Goal: Task Accomplishment & Management: Use online tool/utility

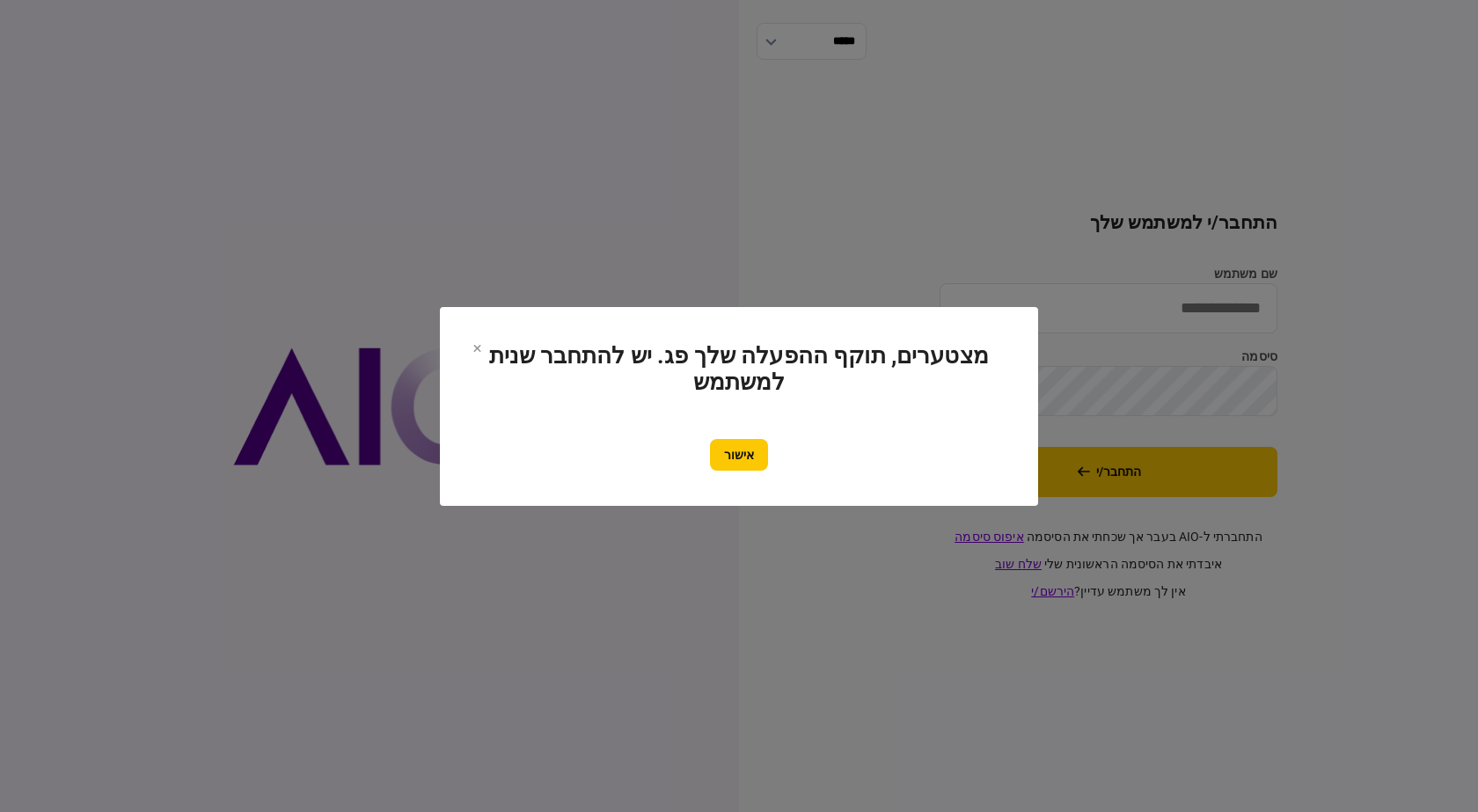
click at [727, 449] on button "אישור" at bounding box center [739, 454] width 58 height 32
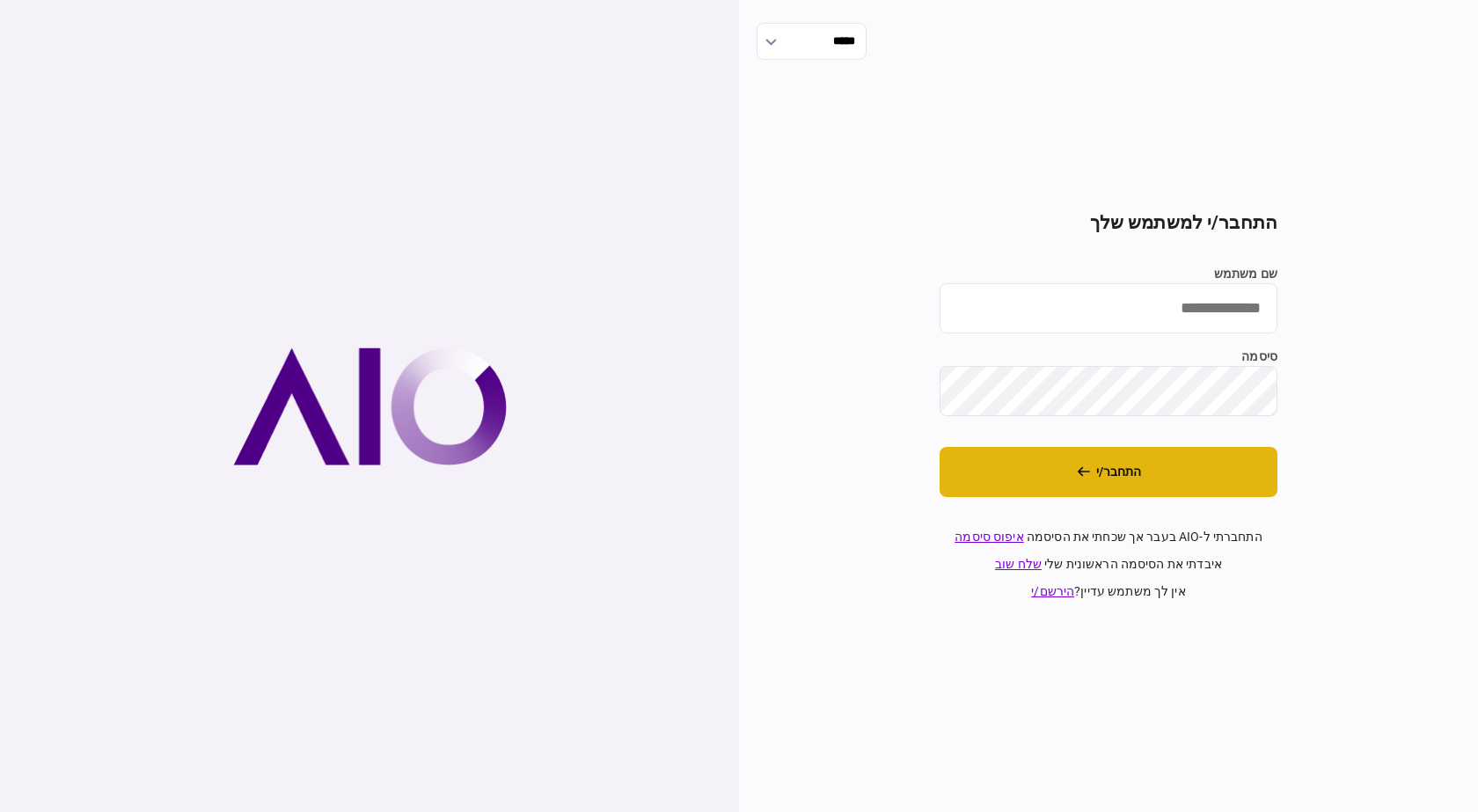
click at [1163, 458] on button "התחבר/י" at bounding box center [1108, 472] width 337 height 50
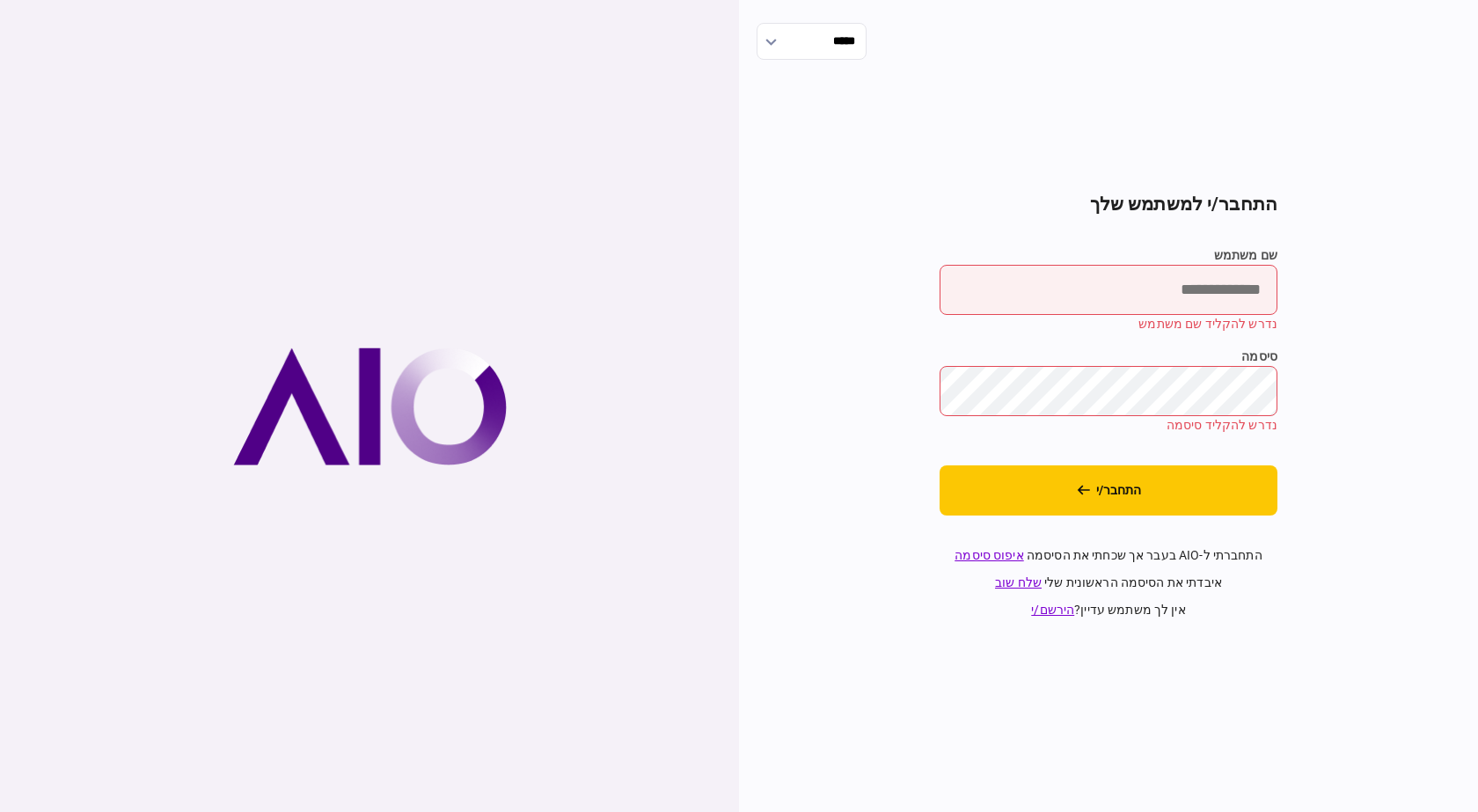
click at [1153, 274] on input "שם משתמש" at bounding box center [1108, 290] width 337 height 50
type input "*********"
click at [940, 465] on button "התחבר/י" at bounding box center [1108, 491] width 337 height 50
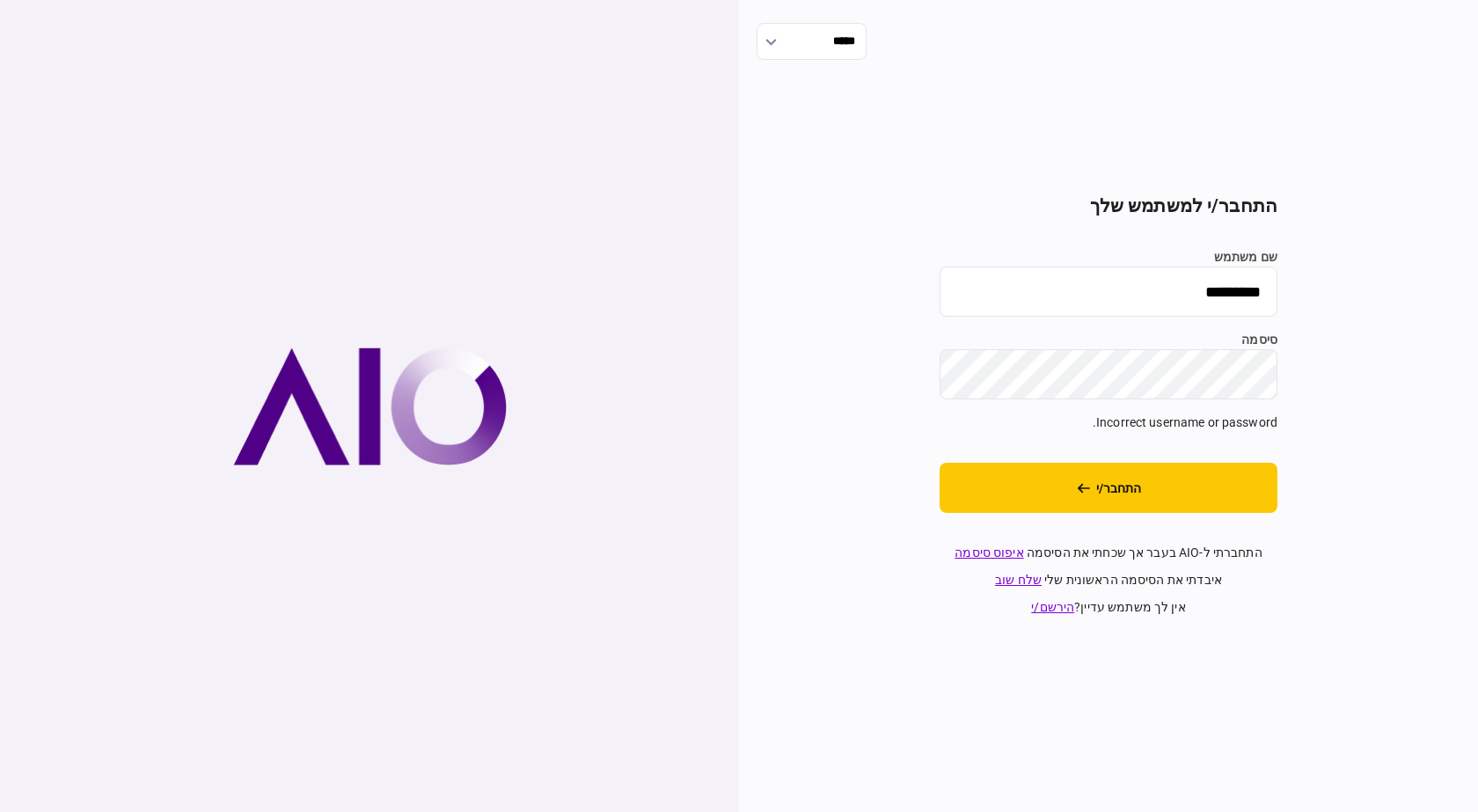
click at [1477, 404] on div "***** התחבר/י למשתמש שלך שם משתמש ********* סיסמה Incorrect username or passwor…" at bounding box center [1108, 406] width 739 height 812
click at [940, 463] on button "התחבר/י" at bounding box center [1108, 488] width 337 height 50
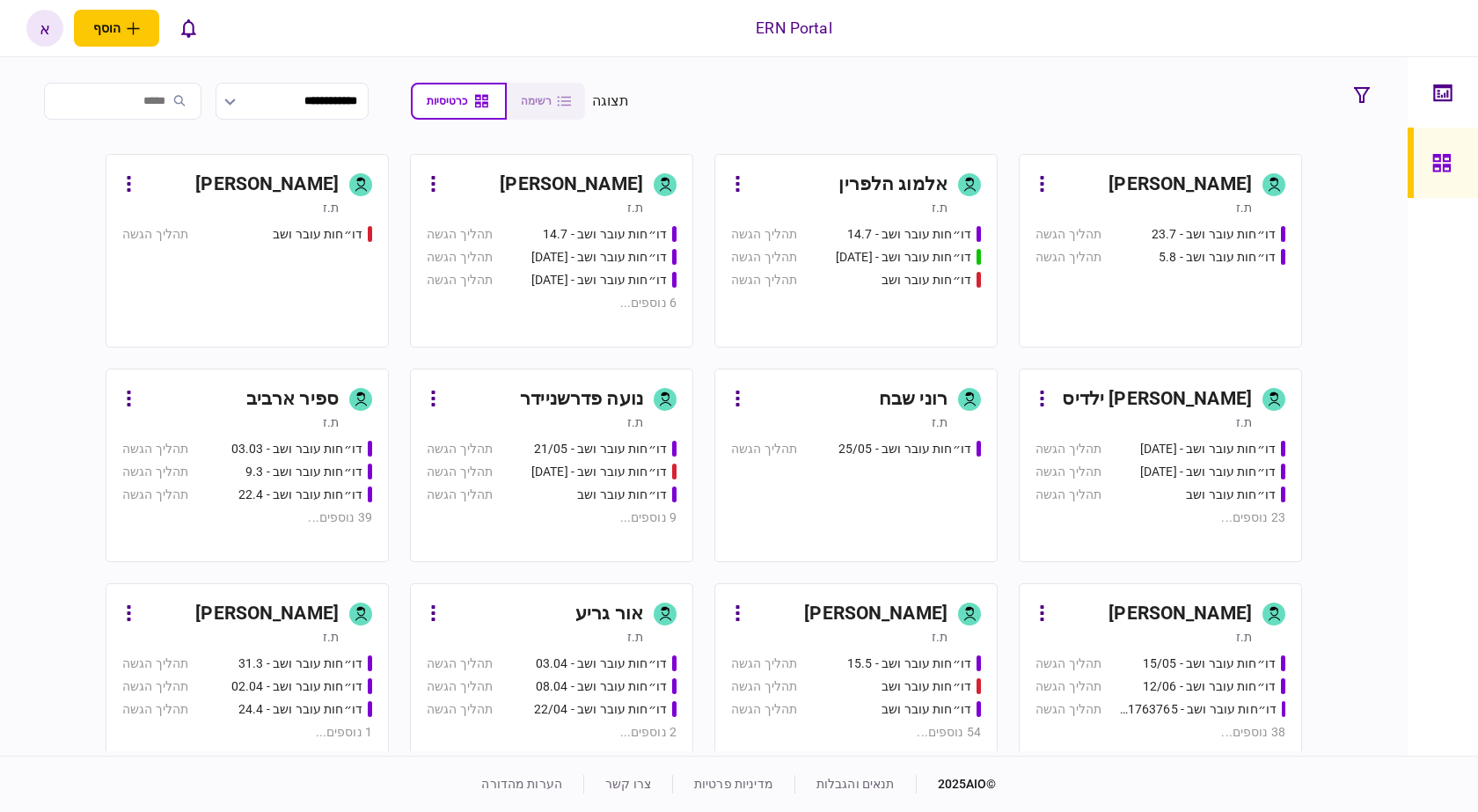
scroll to position [375, 0]
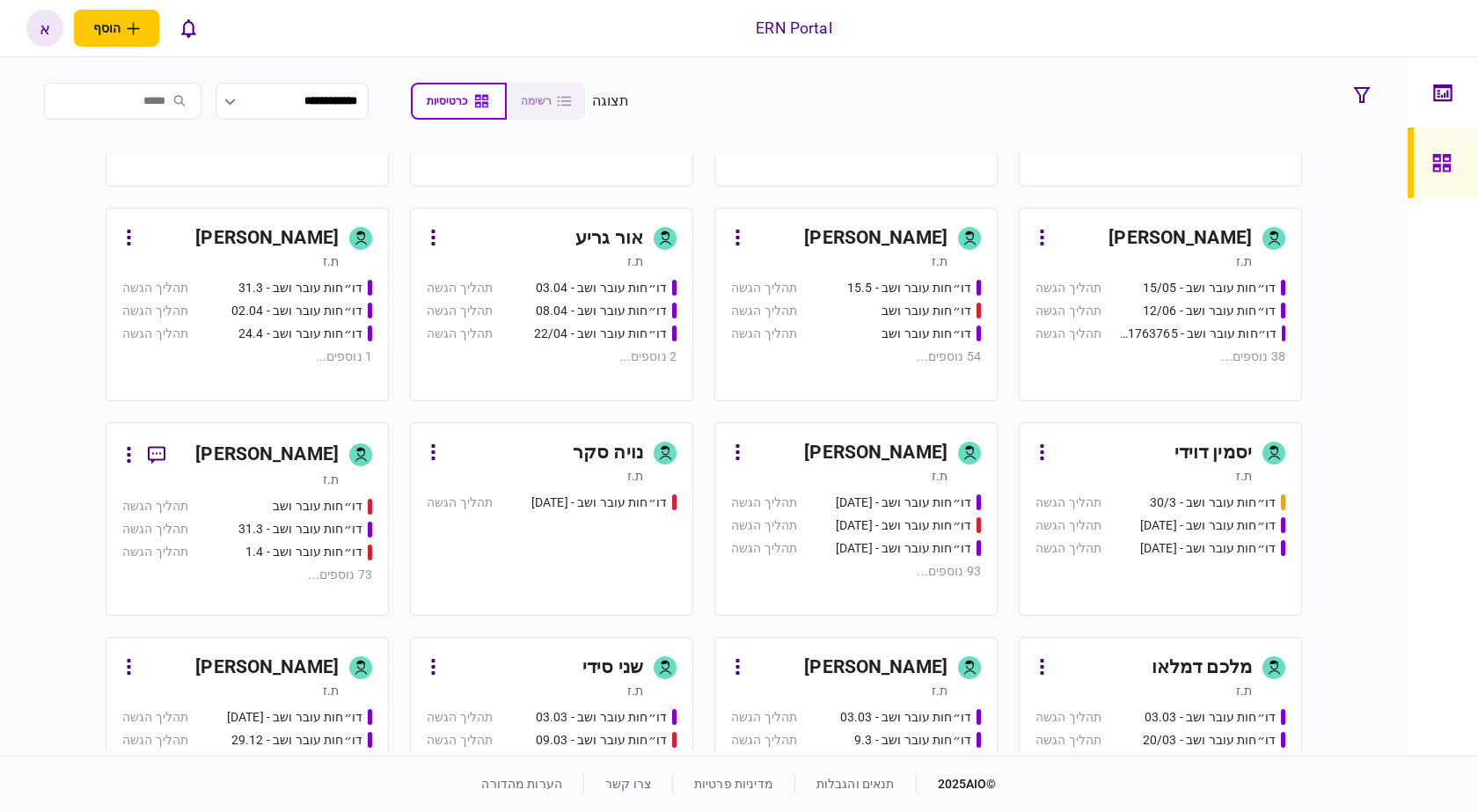
click at [888, 452] on div "[PERSON_NAME]" at bounding box center [876, 452] width 143 height 28
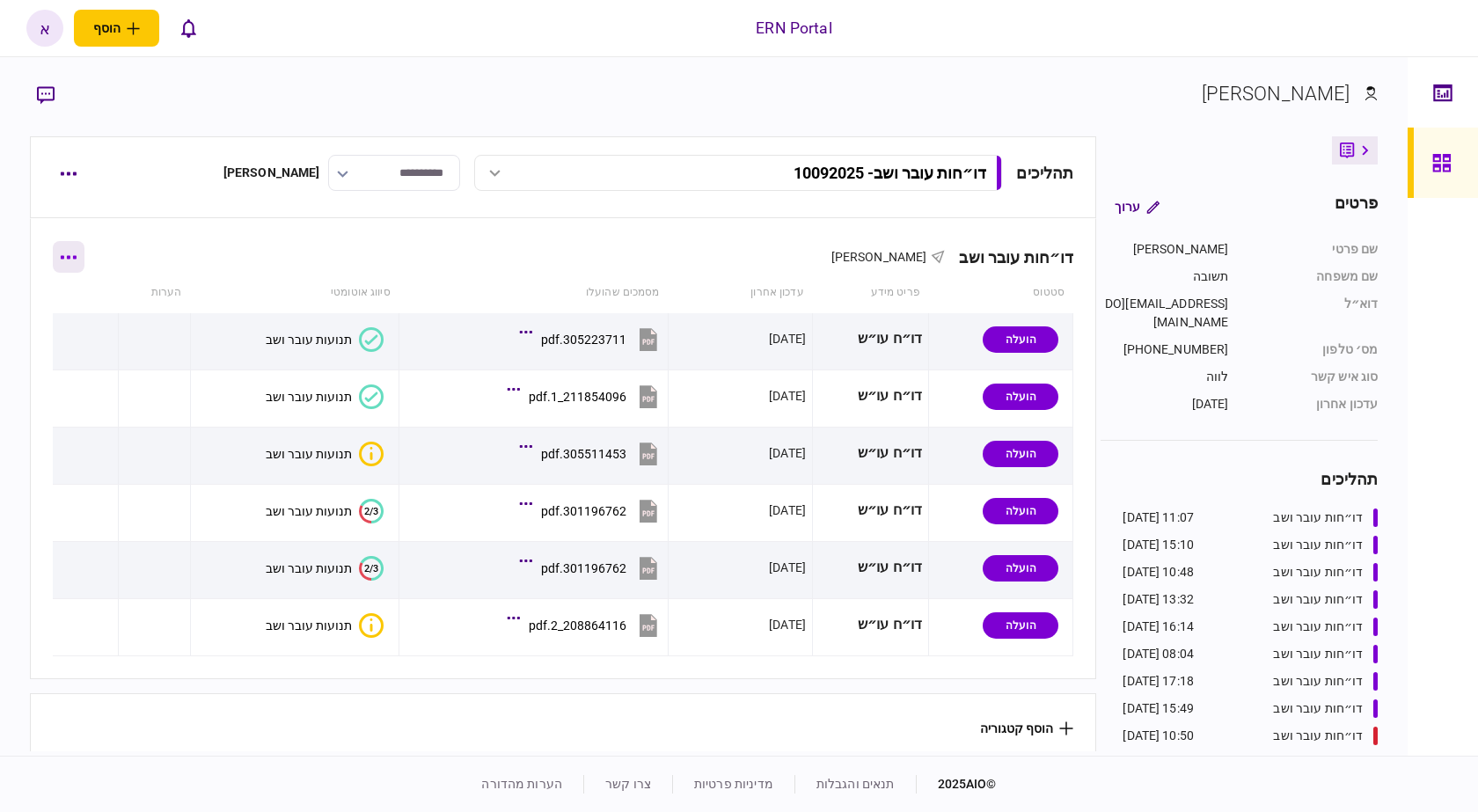
click at [73, 261] on button "button" at bounding box center [69, 256] width 32 height 32
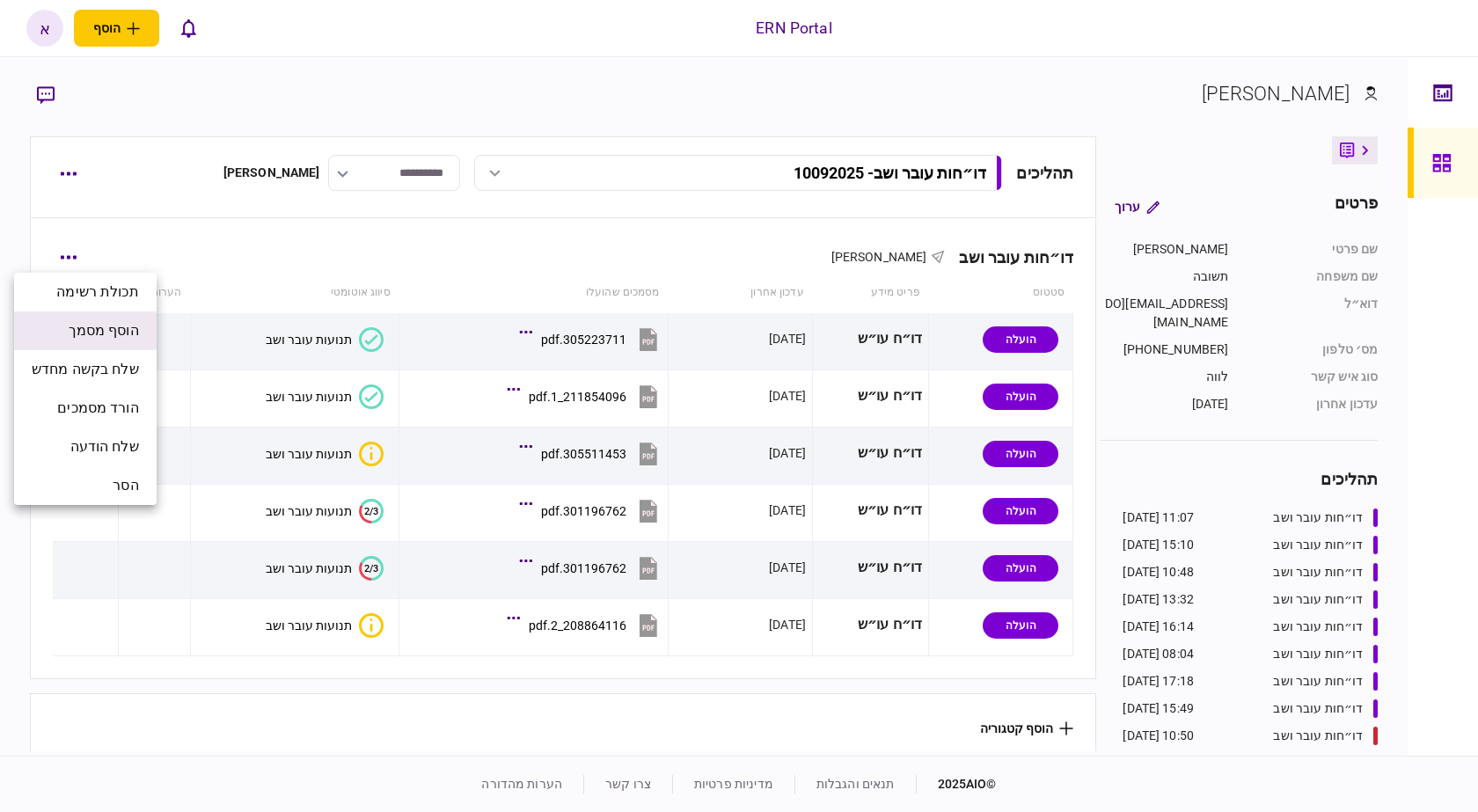
click at [139, 338] on span "הוסף מסמך" at bounding box center [104, 331] width 71 height 21
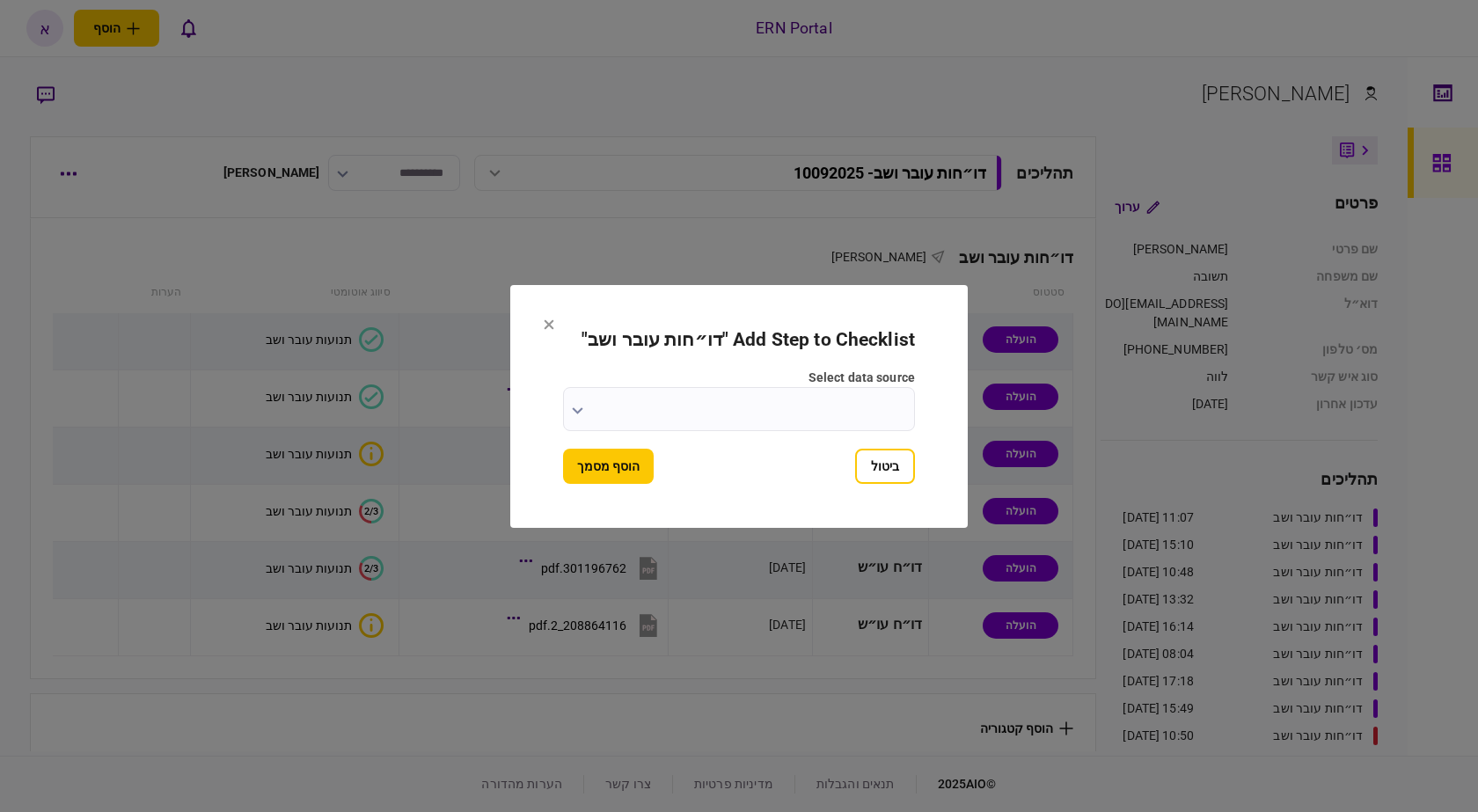
click at [823, 419] on input "select data source" at bounding box center [739, 408] width 352 height 44
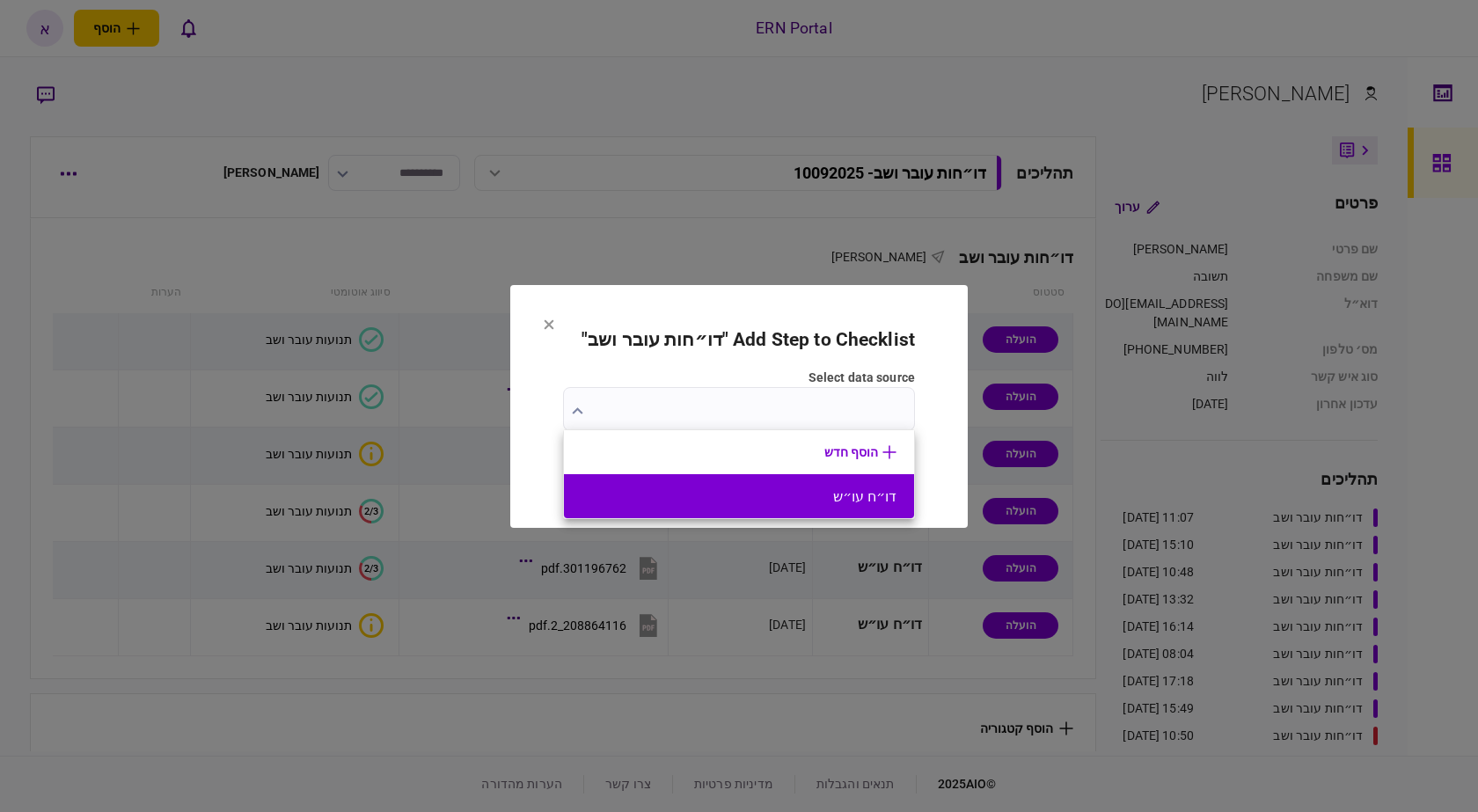
click at [847, 507] on li "דו״ח עו״ש" at bounding box center [739, 495] width 350 height 44
type input "*********"
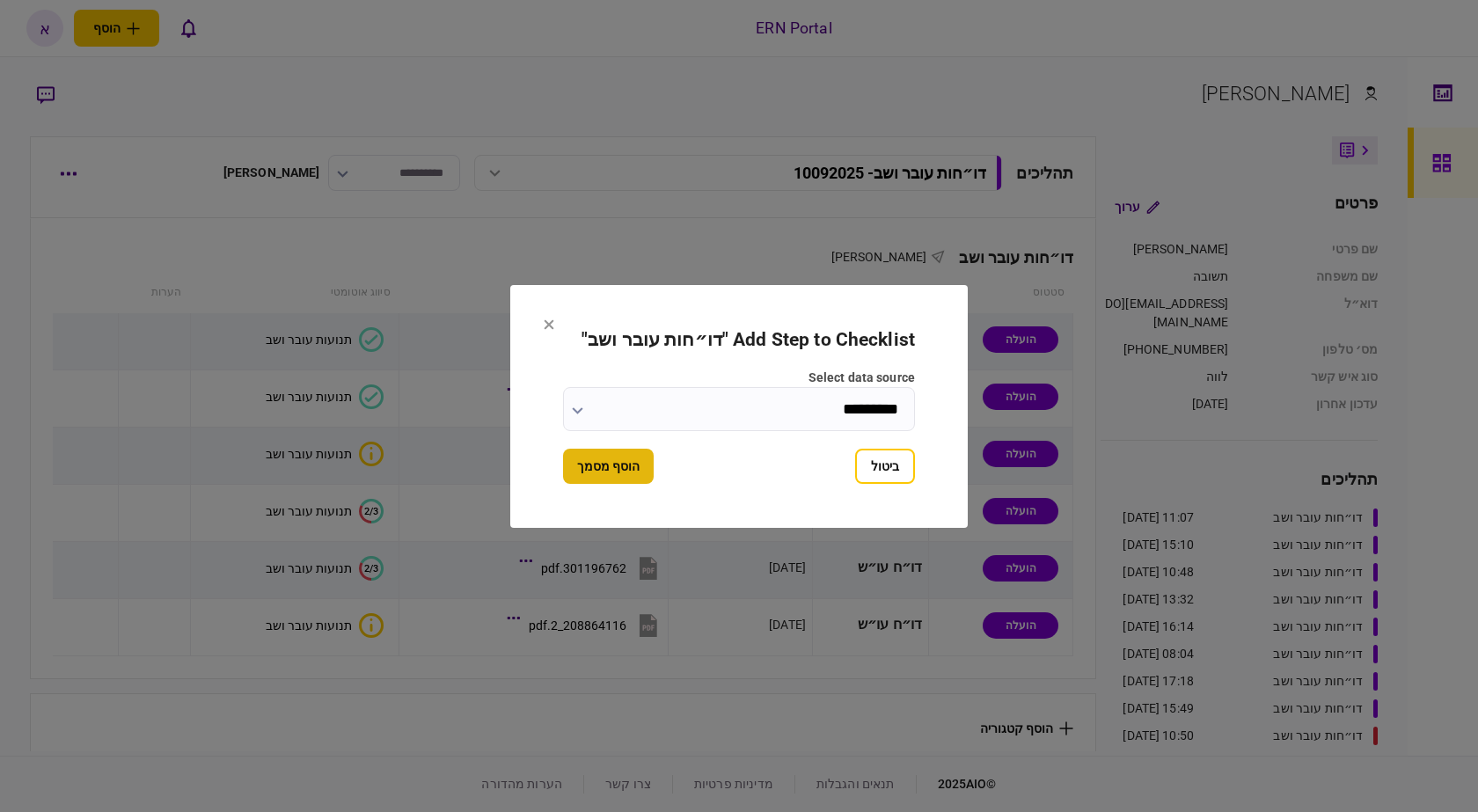
click at [588, 472] on button "הוסף מסמך" at bounding box center [608, 466] width 90 height 35
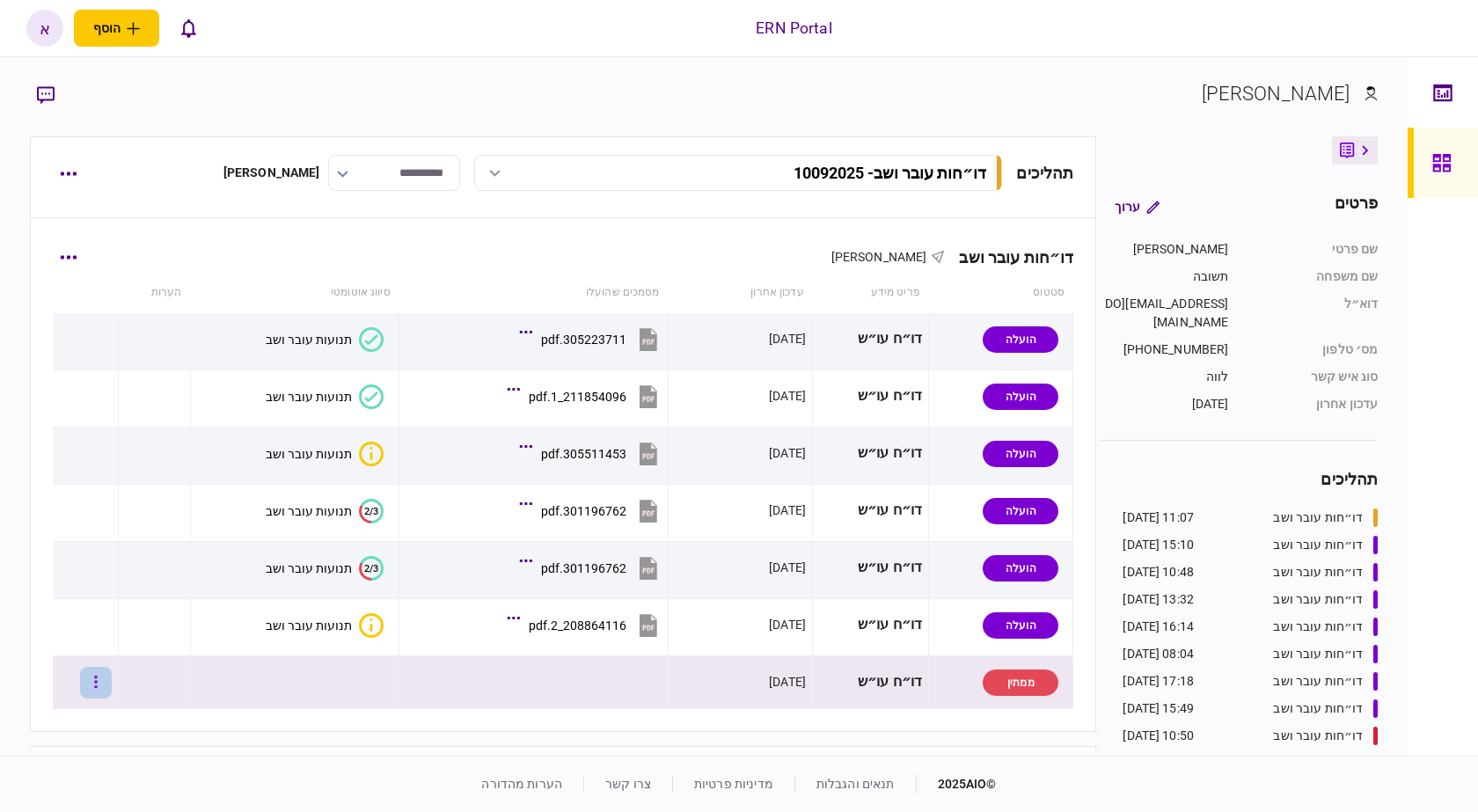
click at [98, 683] on icon "button" at bounding box center [96, 682] width 4 height 17
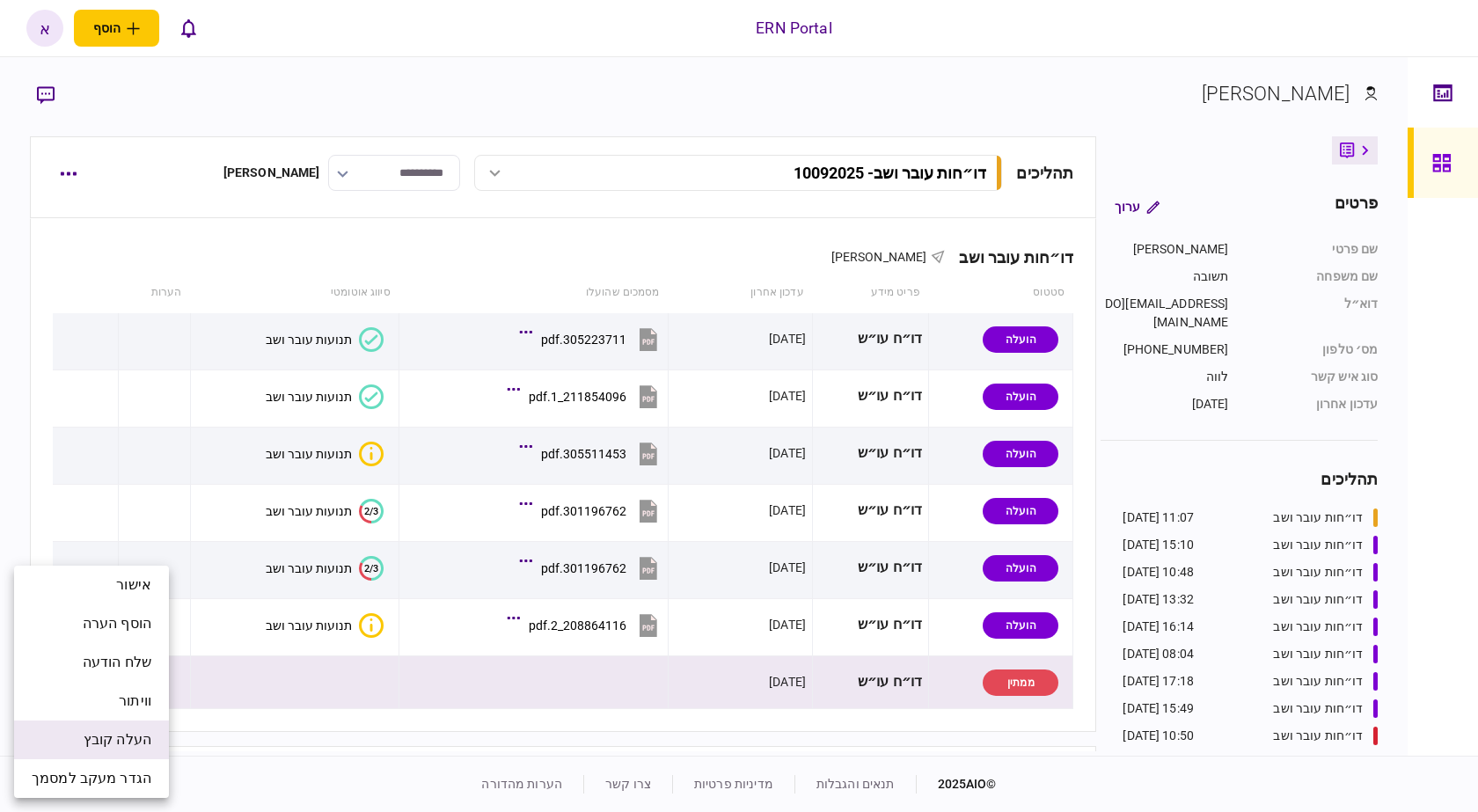
click at [124, 740] on span "העלה קובץ" at bounding box center [117, 740] width 68 height 21
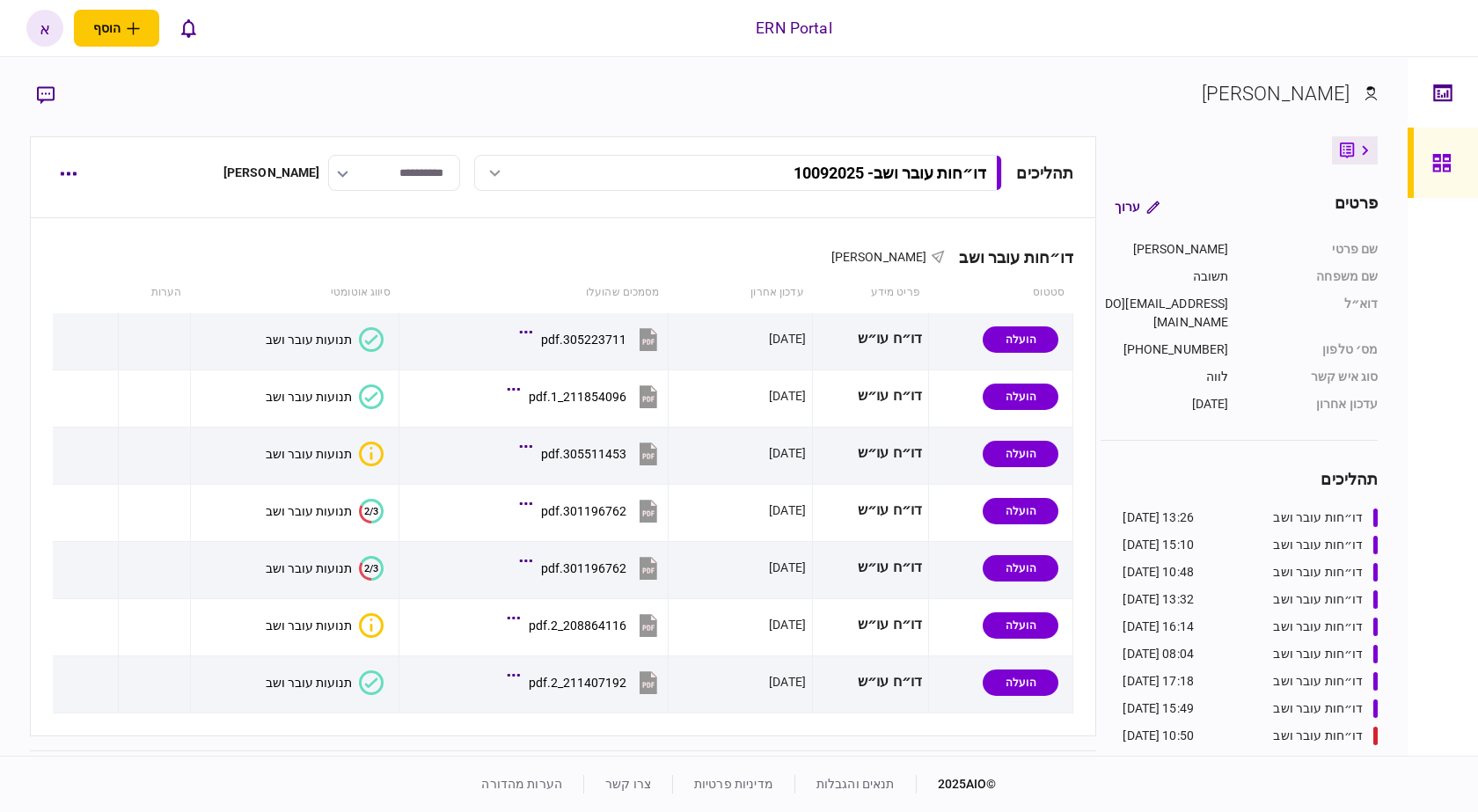
scroll to position [74, 0]
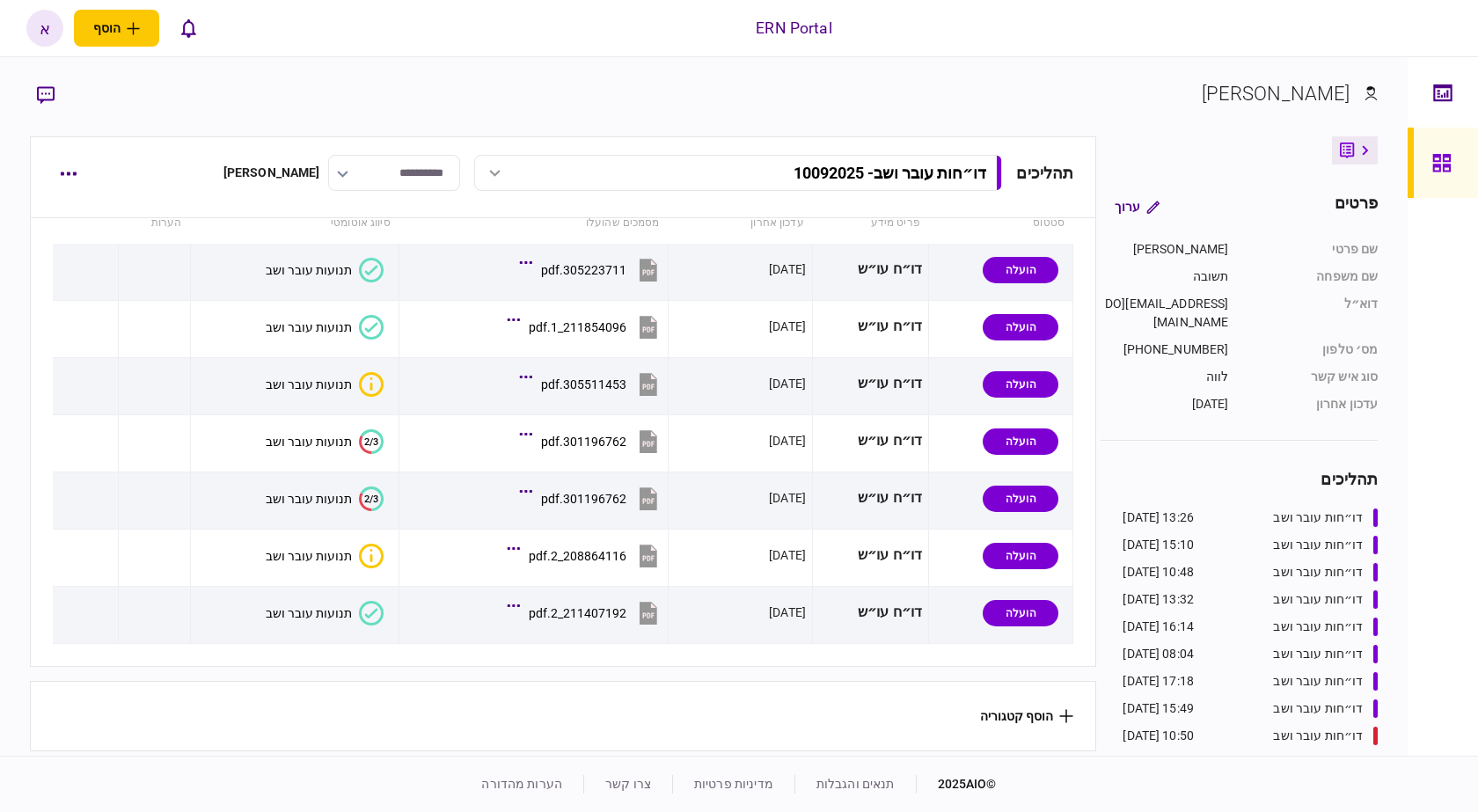
click at [321, 608] on div "תנועות עובר ושב" at bounding box center [309, 612] width 86 height 14
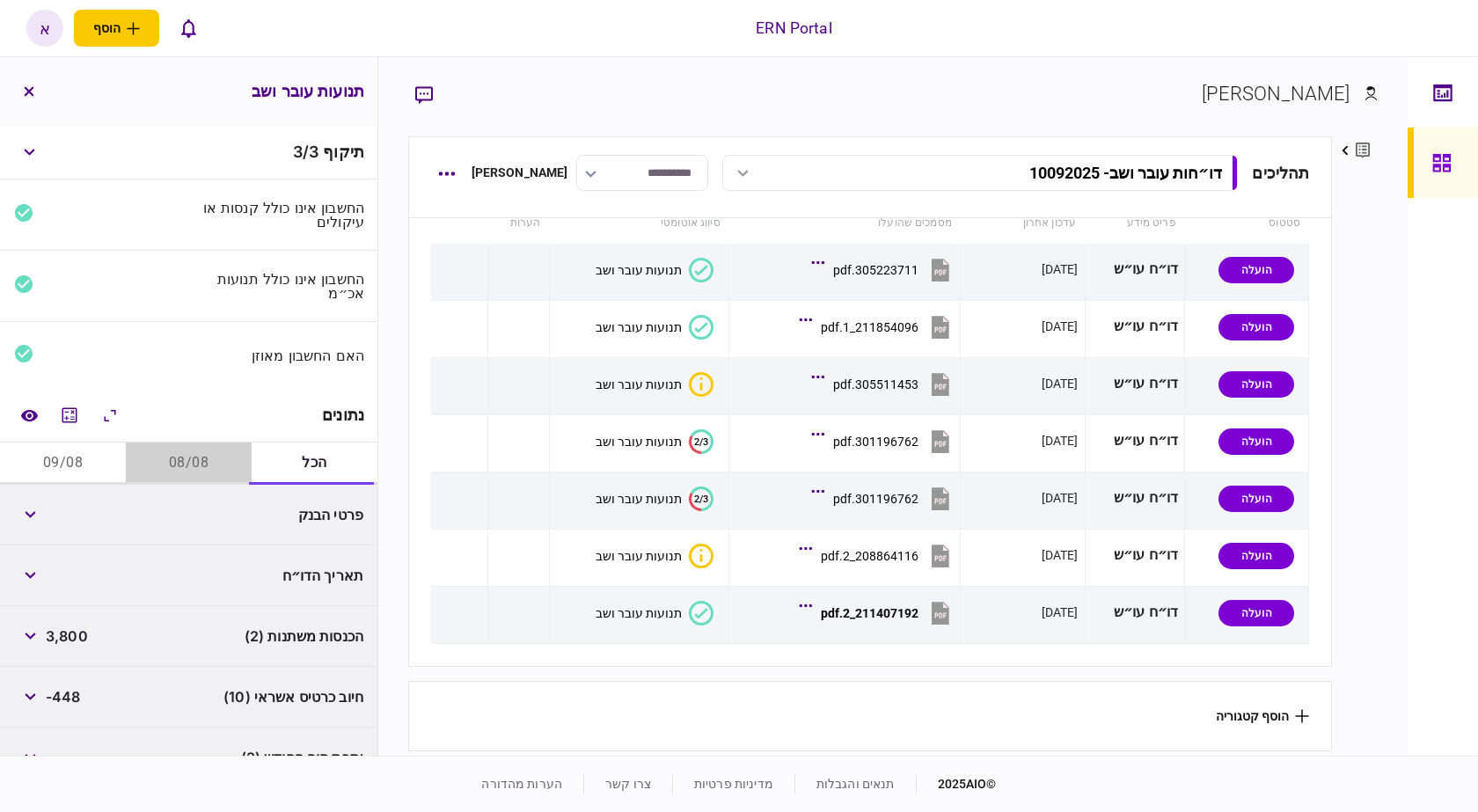
drag, startPoint x: 170, startPoint y: 454, endPoint x: 141, endPoint y: 464, distance: 30.7
click at [170, 453] on button "08/08" at bounding box center [188, 463] width 125 height 42
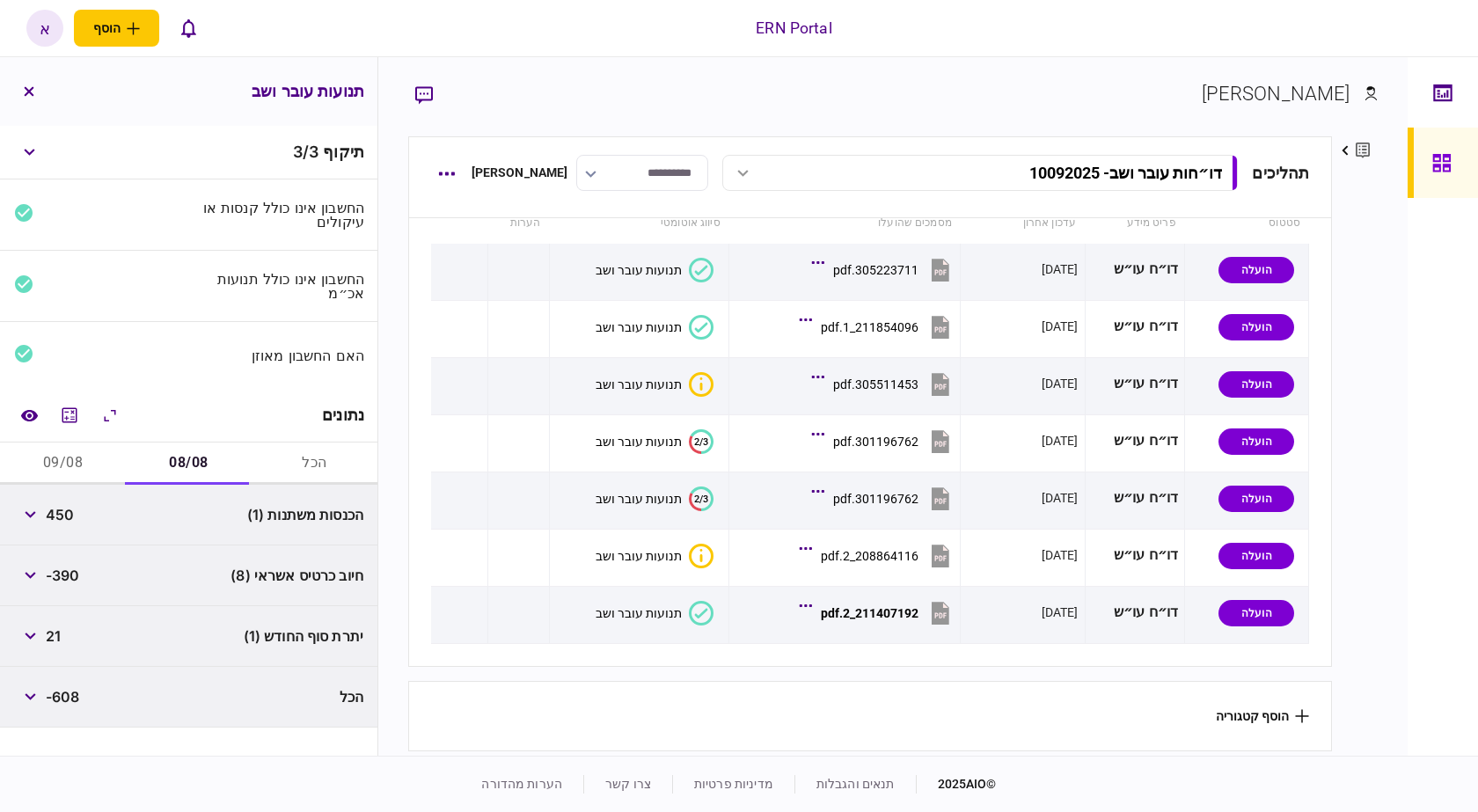
click at [83, 453] on button "09/08" at bounding box center [62, 463] width 125 height 42
click at [181, 456] on button "08/08" at bounding box center [188, 463] width 125 height 42
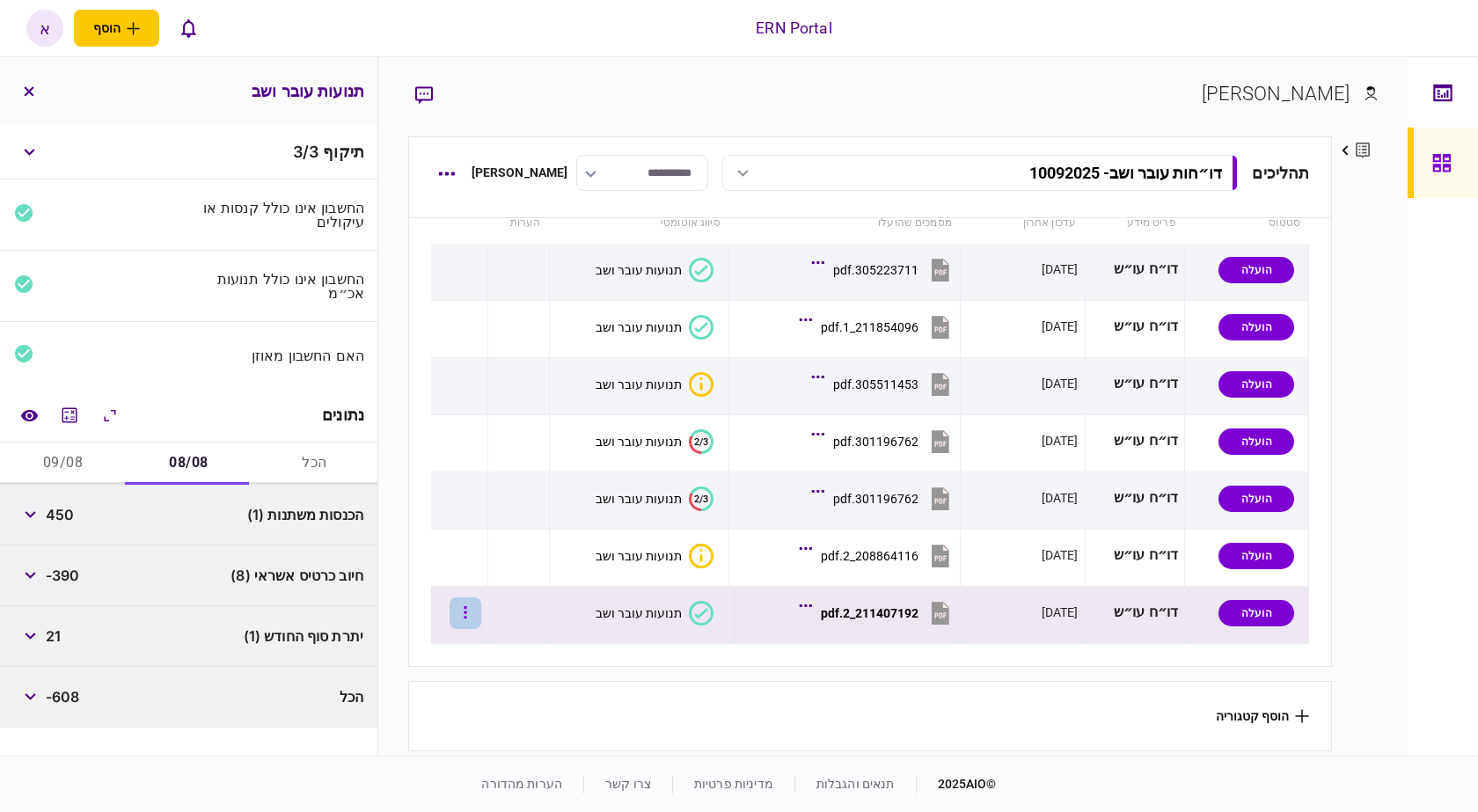
click at [481, 611] on button "button" at bounding box center [466, 613] width 32 height 32
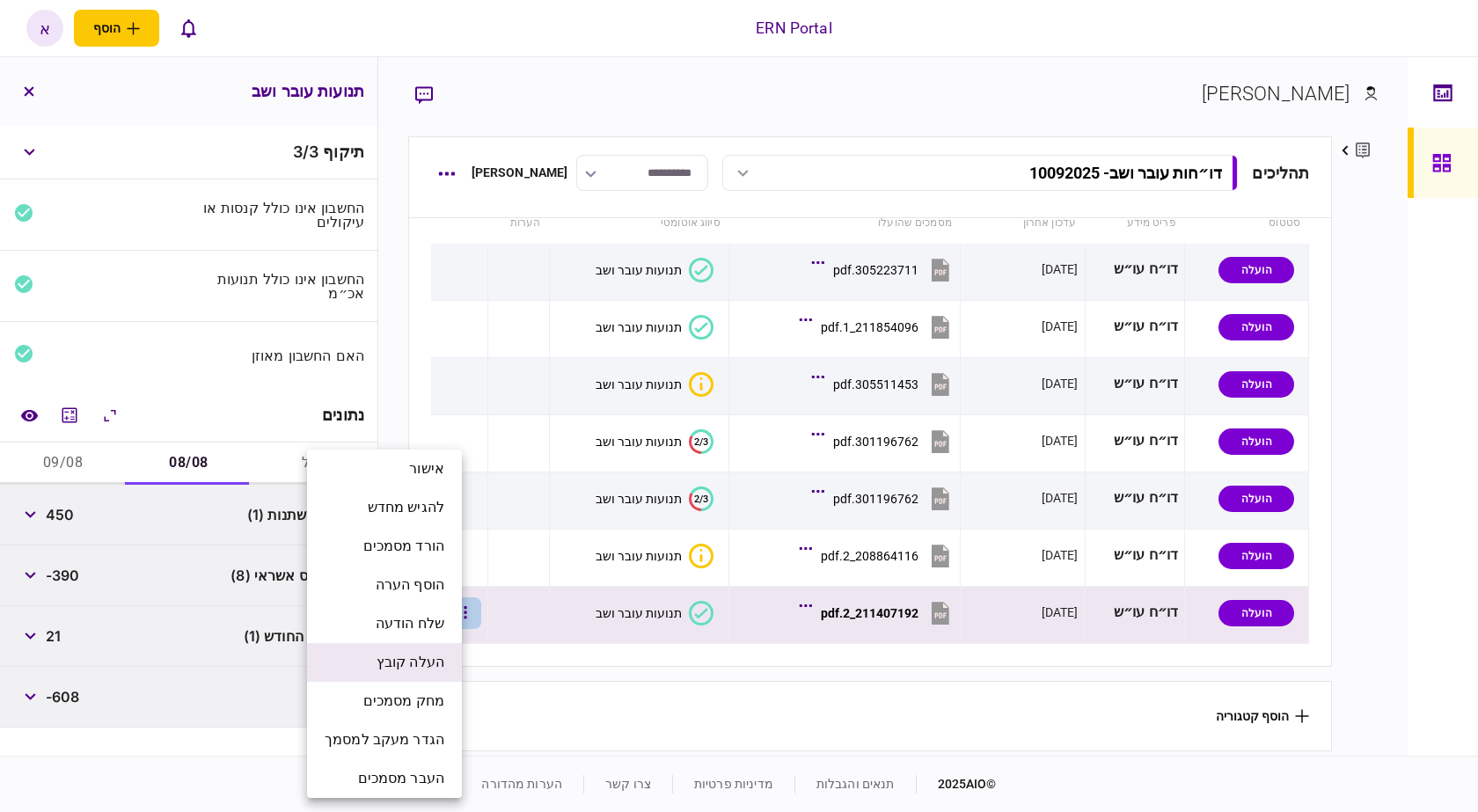
click at [427, 665] on span "העלה קובץ" at bounding box center [410, 661] width 68 height 21
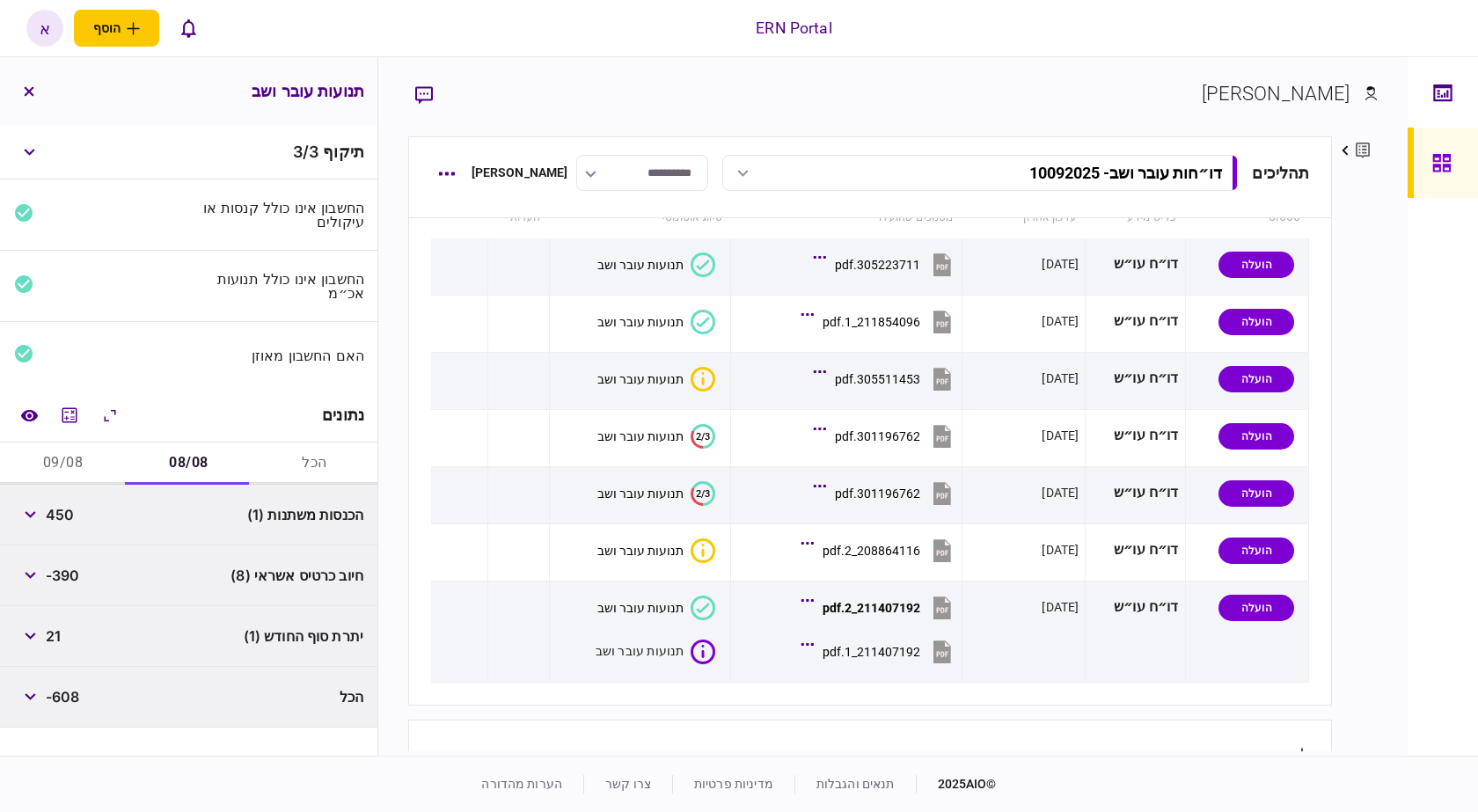
click at [690, 709] on div "דו״חות עובר ושב אריאל תשובה סטטוס פריט מידע עדכון אחרון מסמכים שהועלו סיווג אוט…" at bounding box center [870, 485] width 925 height 533
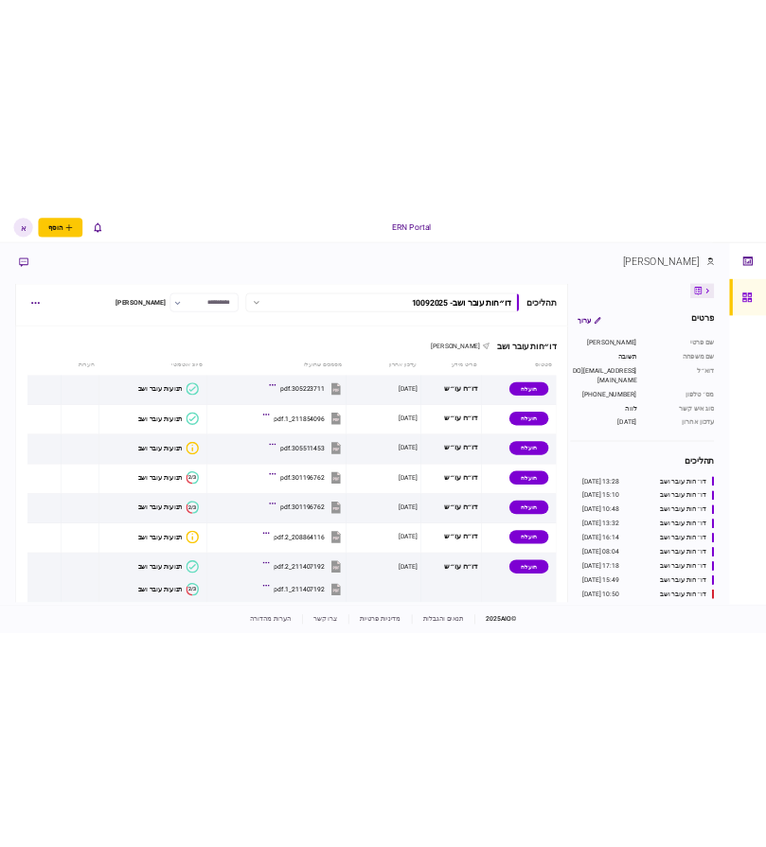
scroll to position [128, 0]
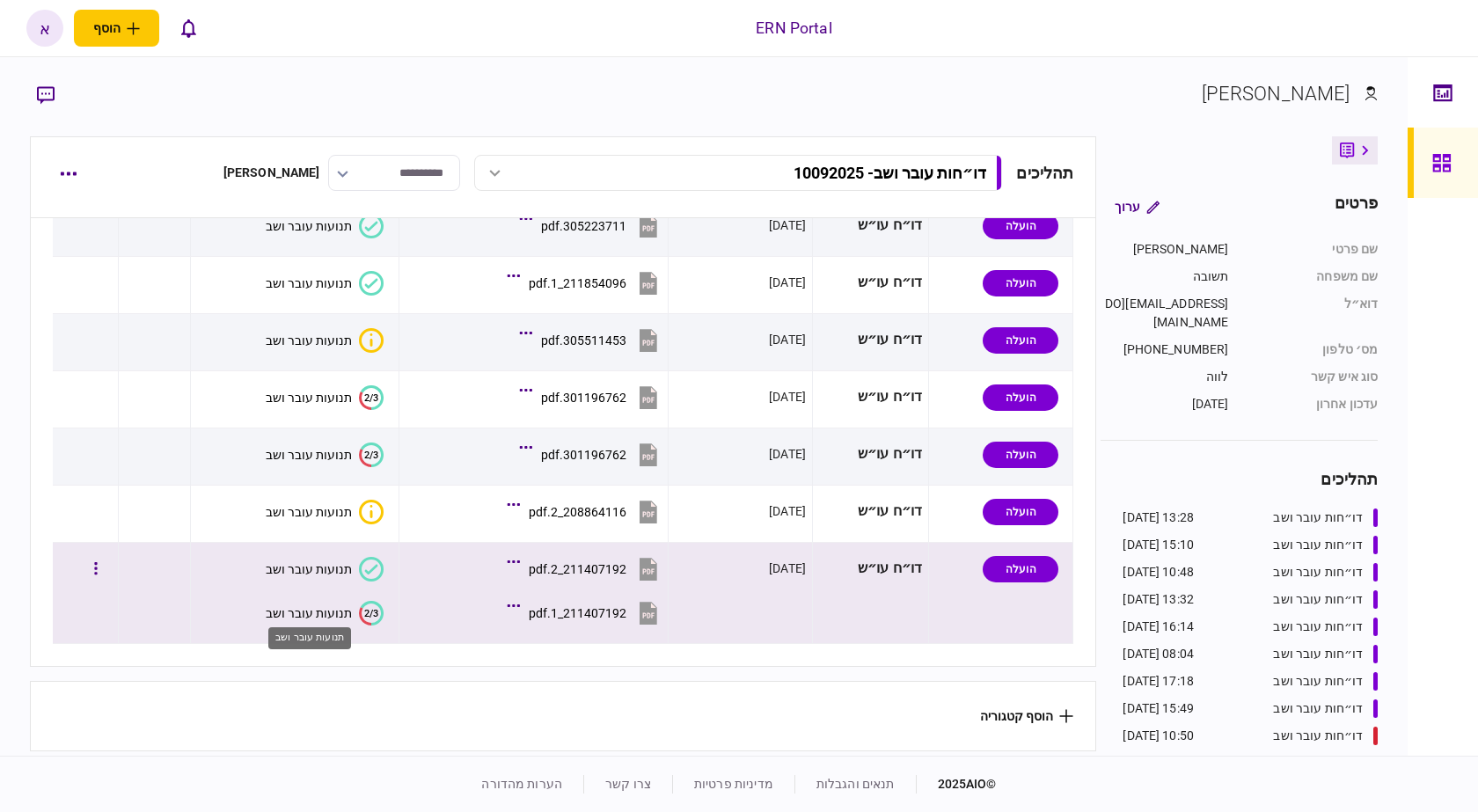
click at [330, 610] on div "תנועות עובר ושב" at bounding box center [309, 612] width 86 height 14
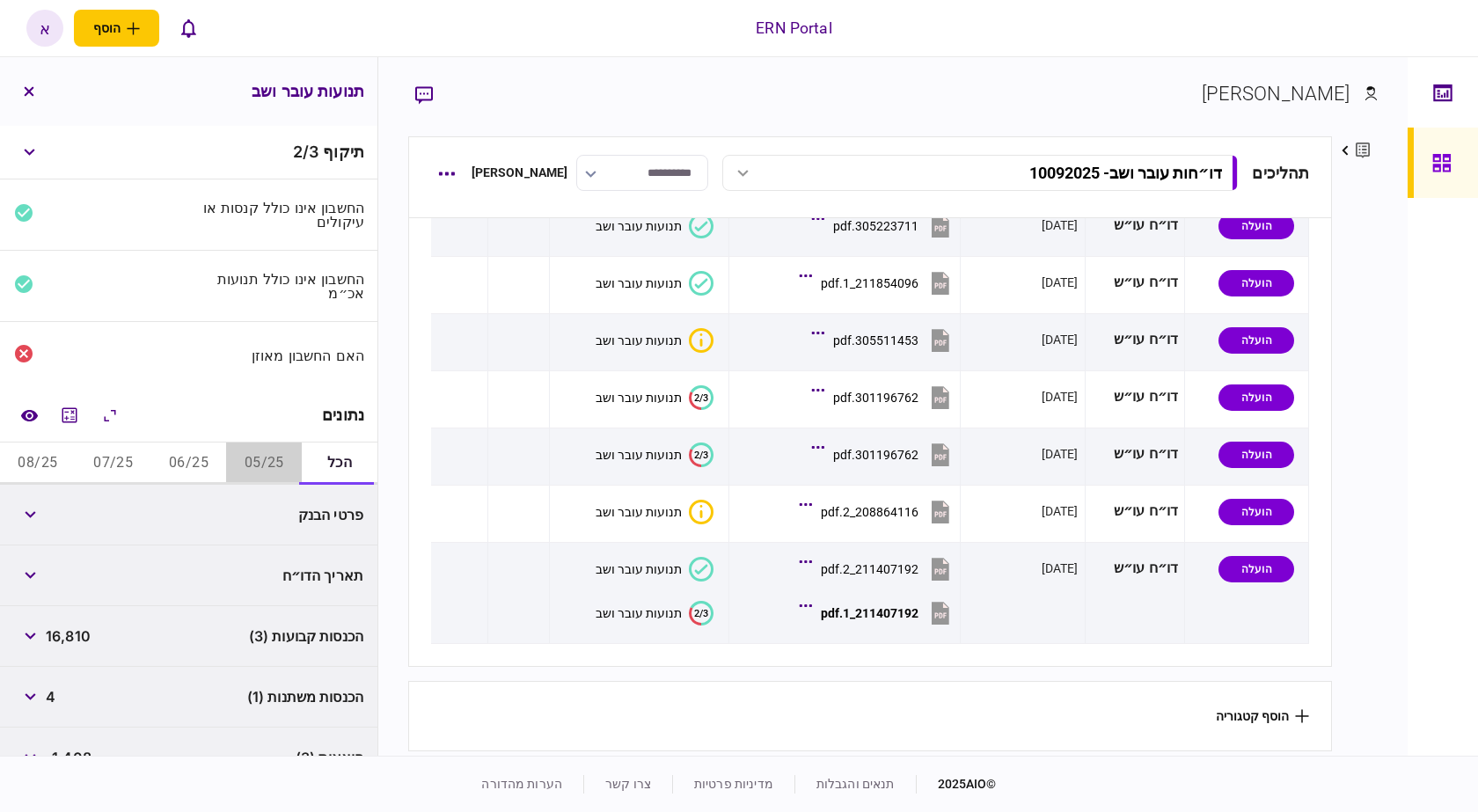
click at [258, 465] on button "05/25" at bounding box center [263, 463] width 75 height 42
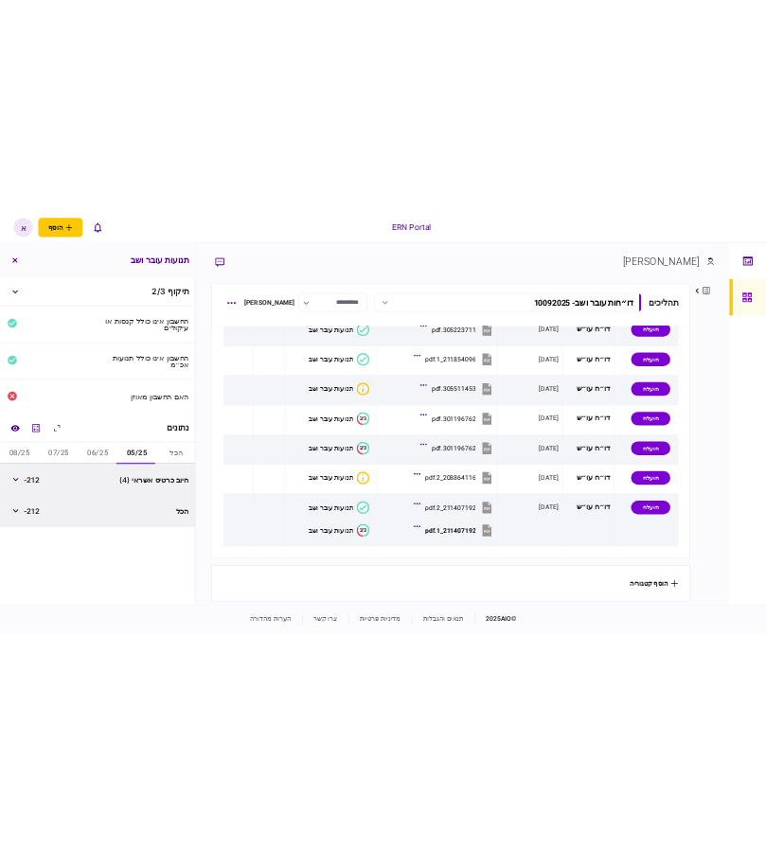
scroll to position [150, 0]
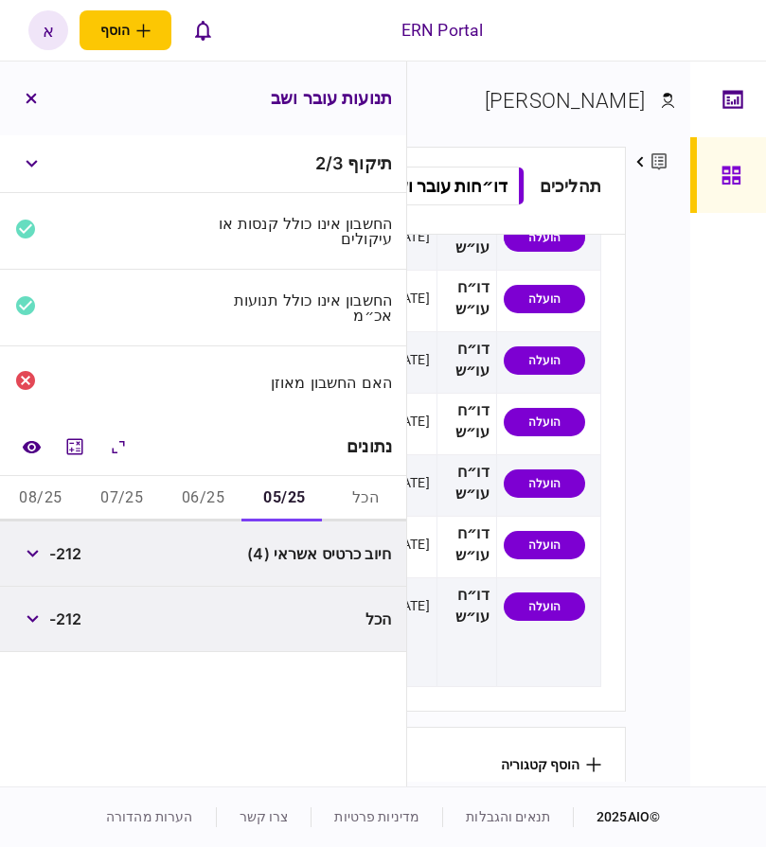
click at [216, 497] on button "06/25" at bounding box center [203, 498] width 81 height 45
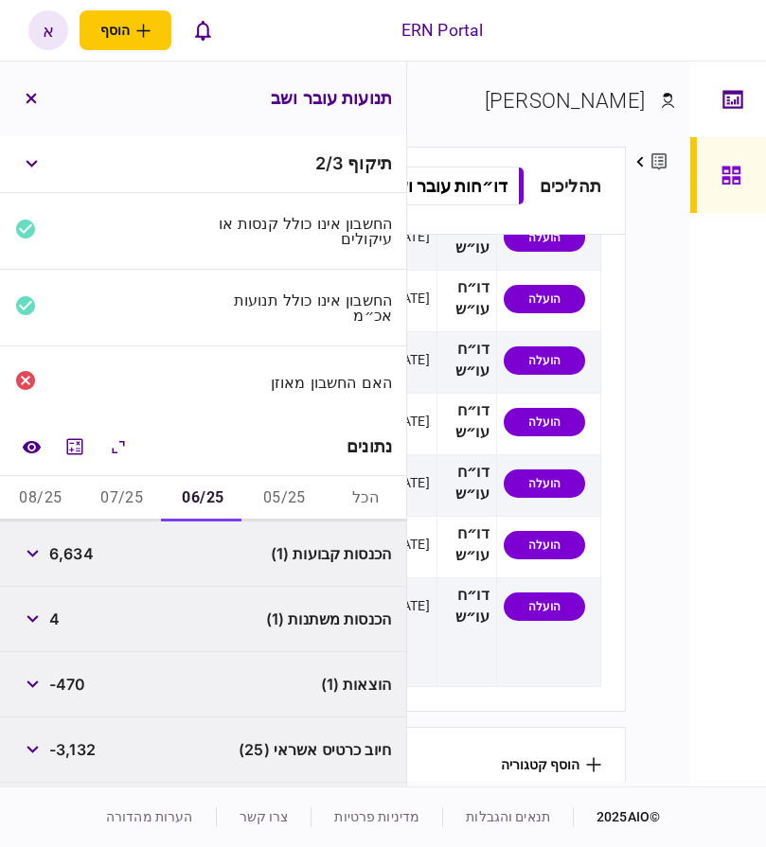
click at [79, 549] on span "6,634" at bounding box center [71, 553] width 44 height 23
copy span "6,634"
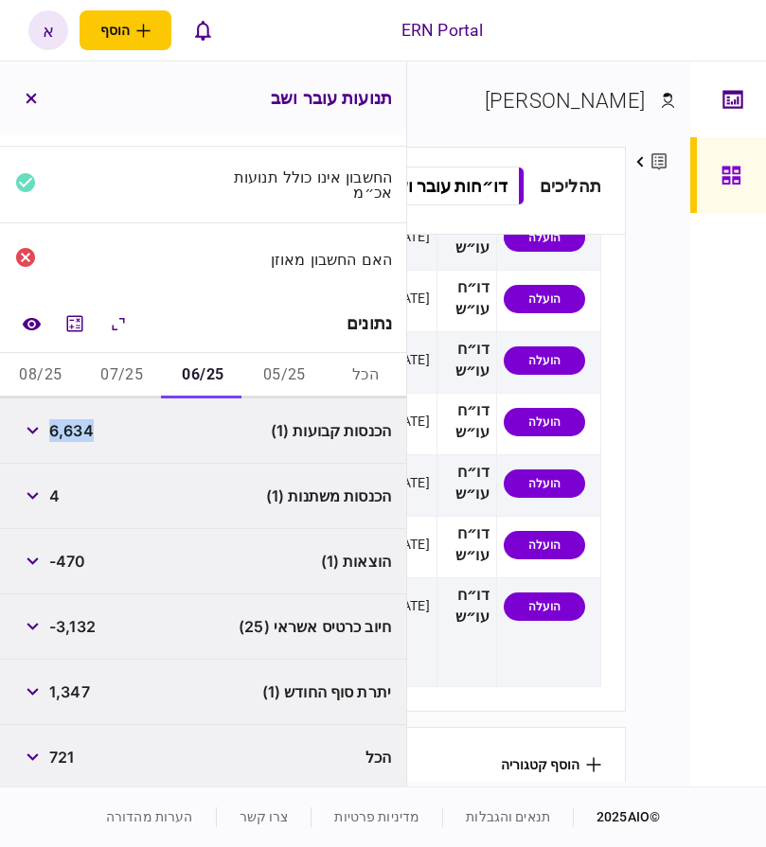
click at [64, 692] on span "1,347" at bounding box center [69, 692] width 41 height 23
click at [64, 691] on span "1,347" at bounding box center [69, 692] width 41 height 23
copy span "1,347"
click at [136, 378] on button "07/25" at bounding box center [121, 375] width 81 height 45
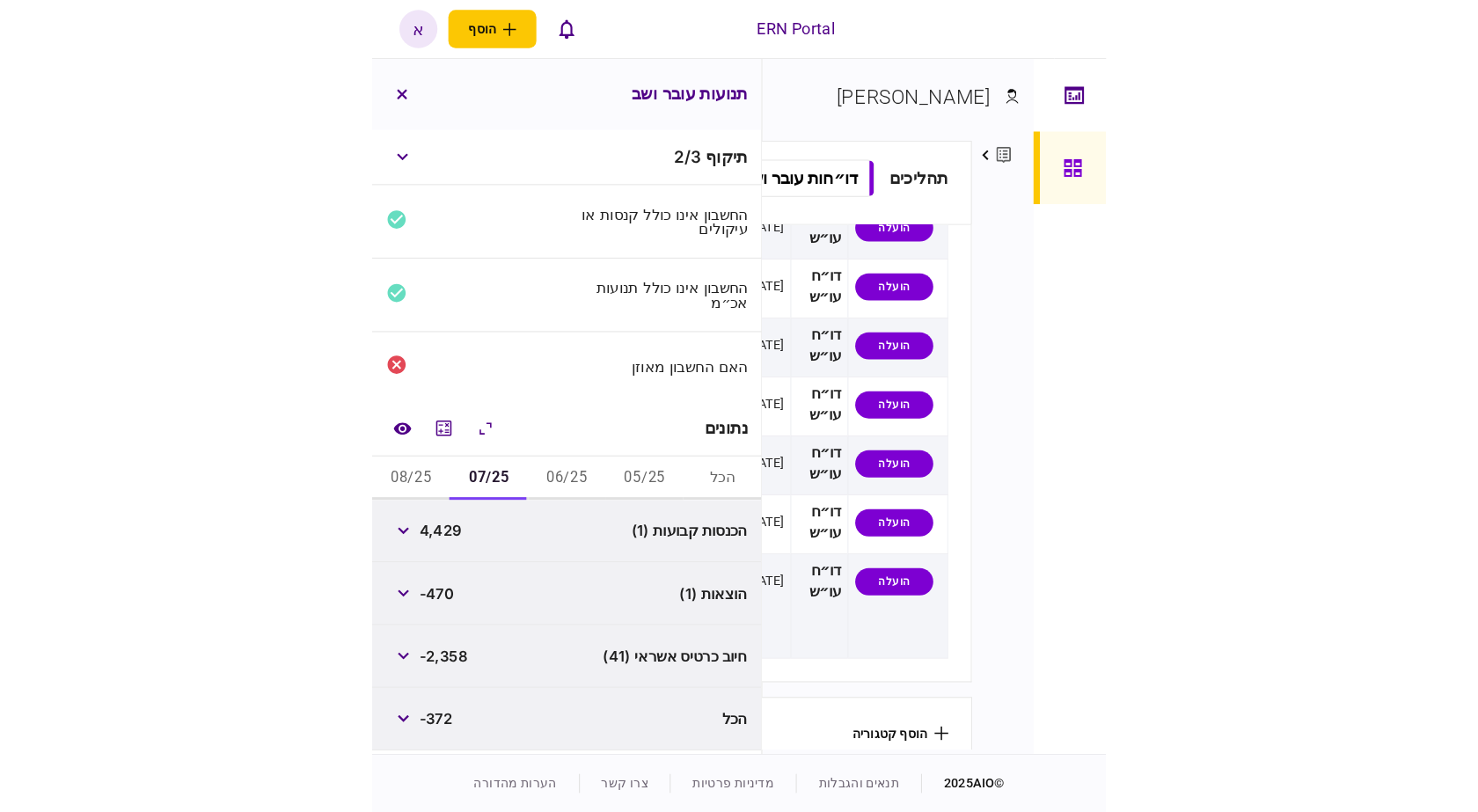
scroll to position [0, 0]
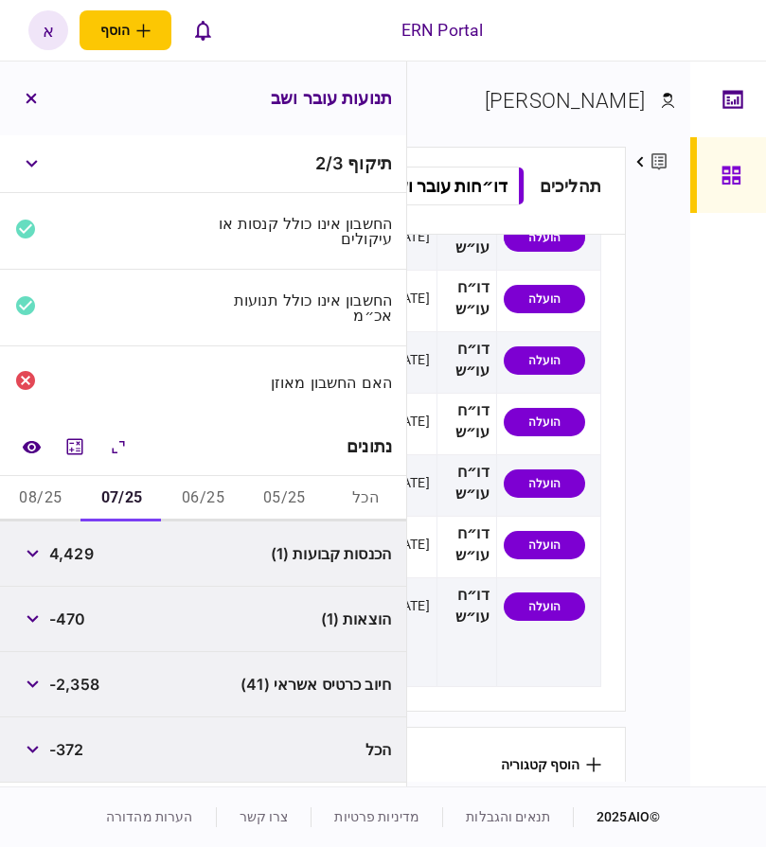
click at [74, 544] on span "4,429" at bounding box center [71, 553] width 44 height 23
copy span "4,429"
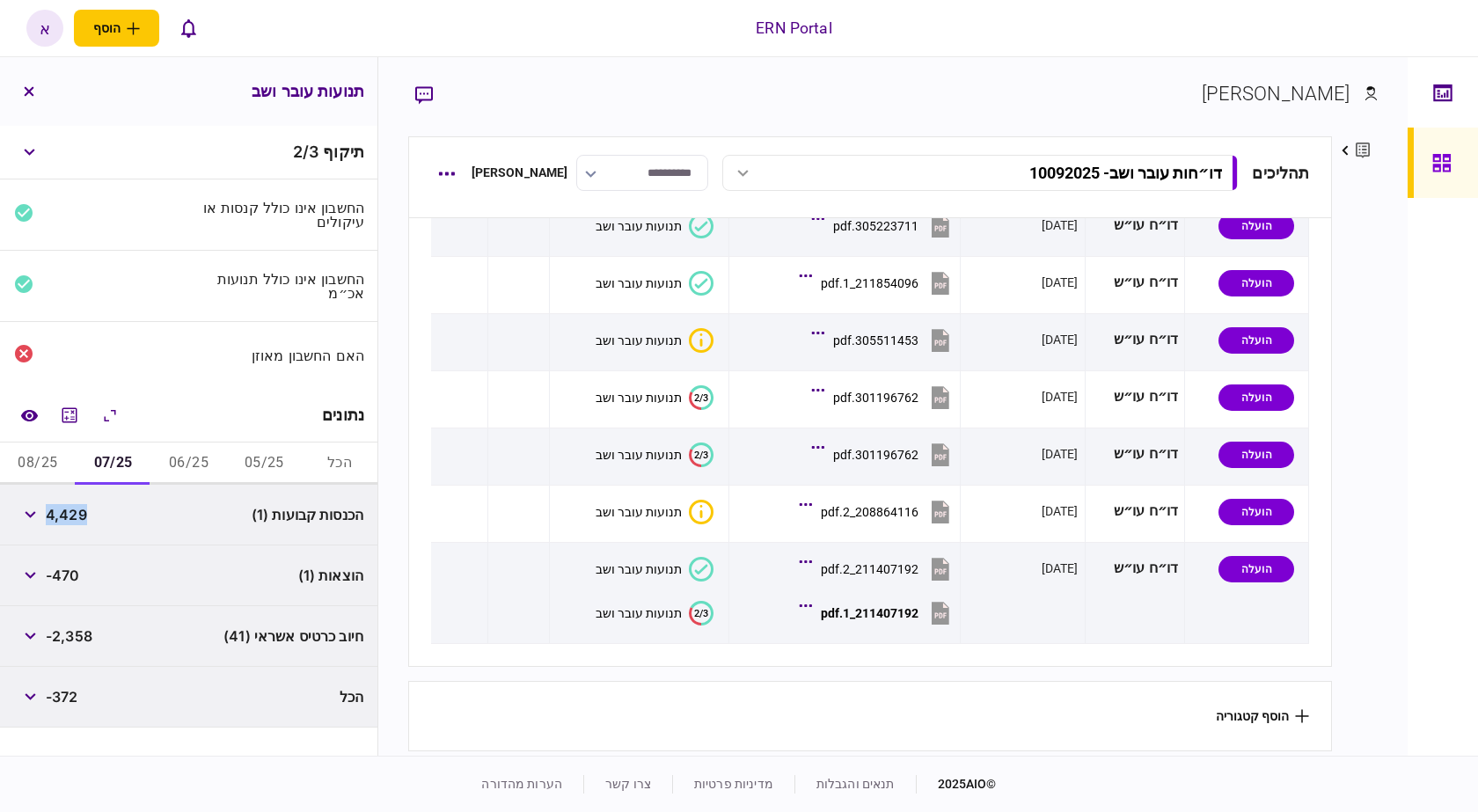
scroll to position [119, 0]
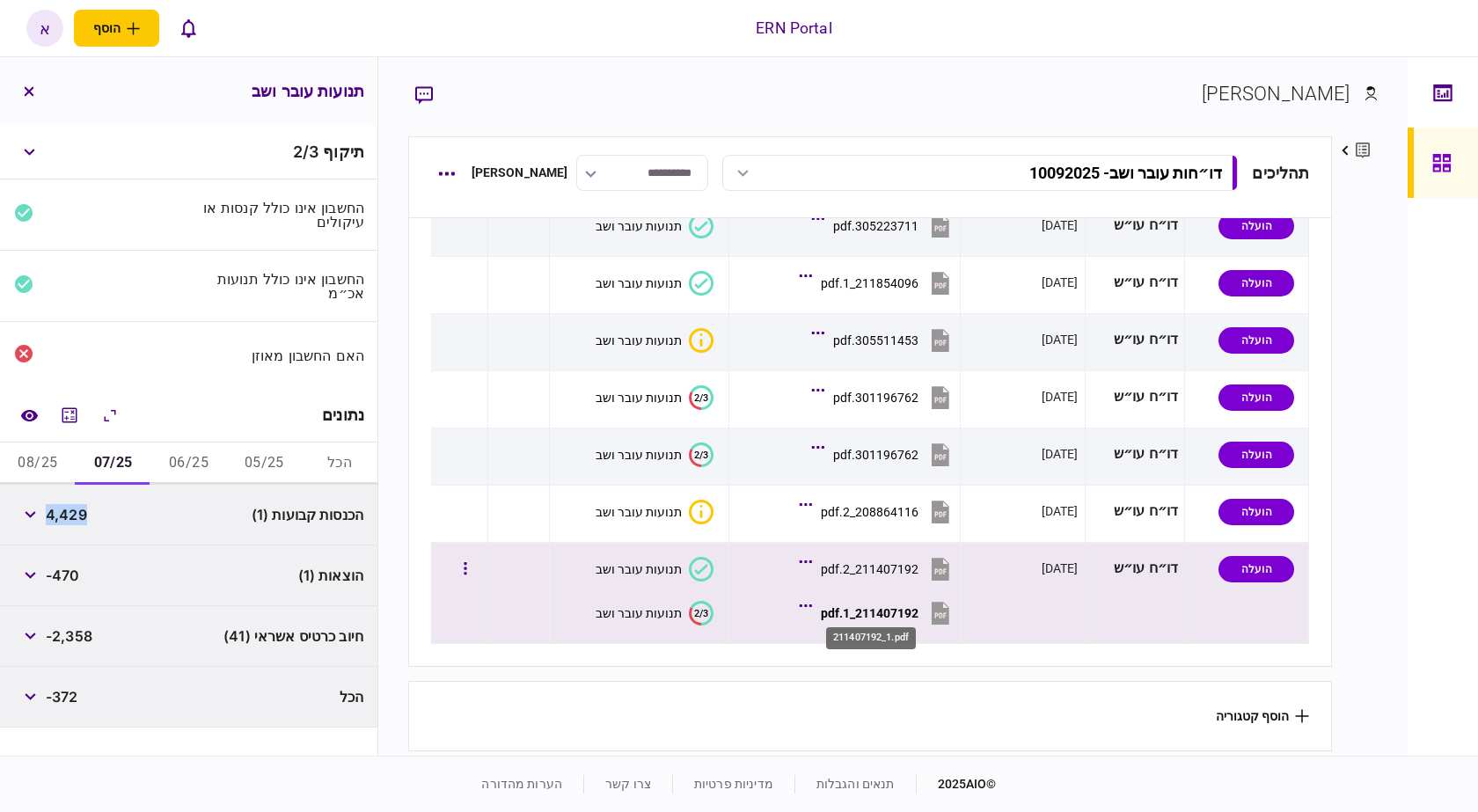
click at [886, 611] on div "211407192_1.pdf" at bounding box center [869, 612] width 98 height 14
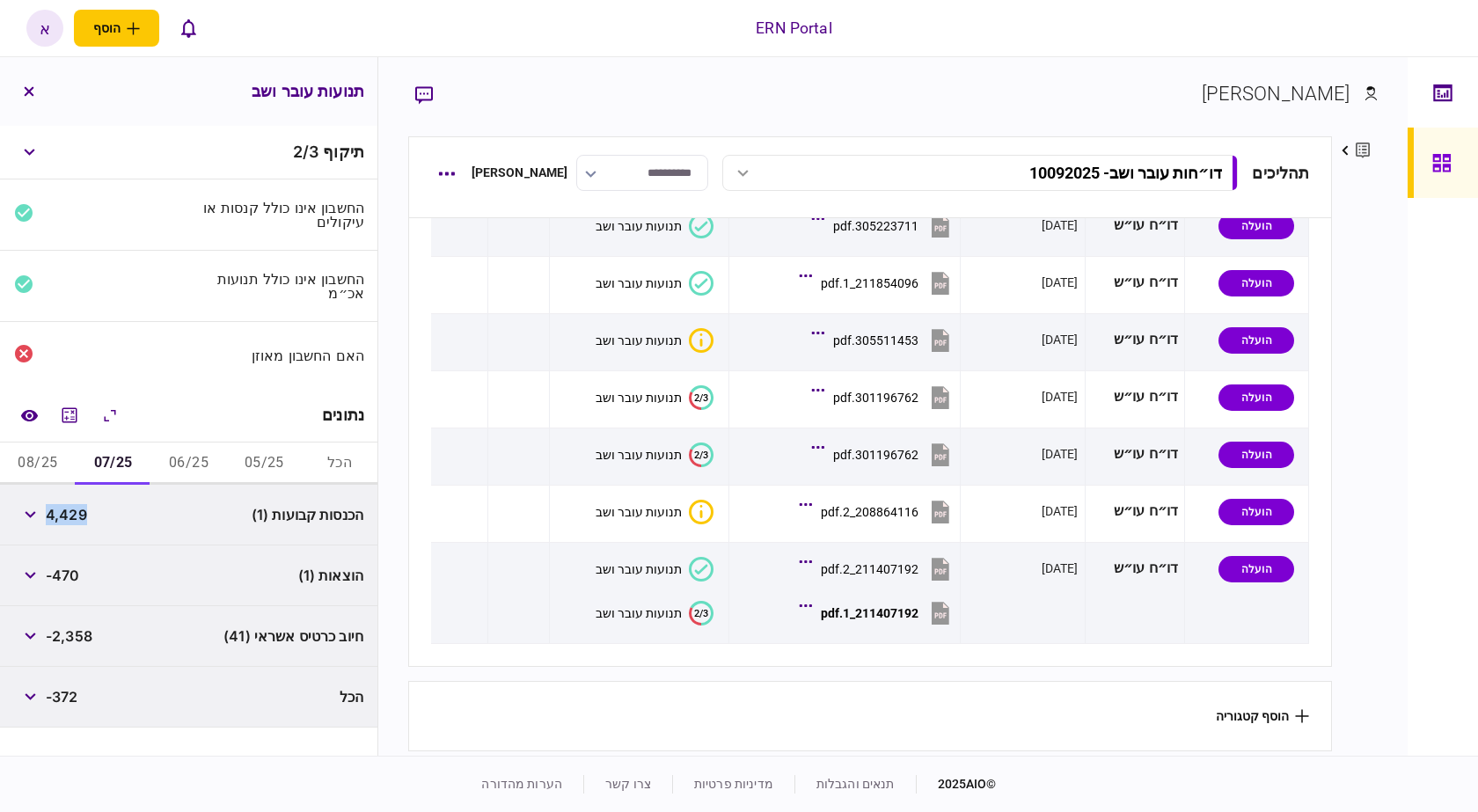
click at [48, 458] on button "08/25" at bounding box center [37, 463] width 75 height 42
click at [129, 469] on button "07/25" at bounding box center [112, 463] width 75 height 42
click at [68, 513] on span "4,429" at bounding box center [66, 514] width 41 height 21
click at [69, 512] on span "4,429" at bounding box center [66, 514] width 41 height 21
copy span "4,429"
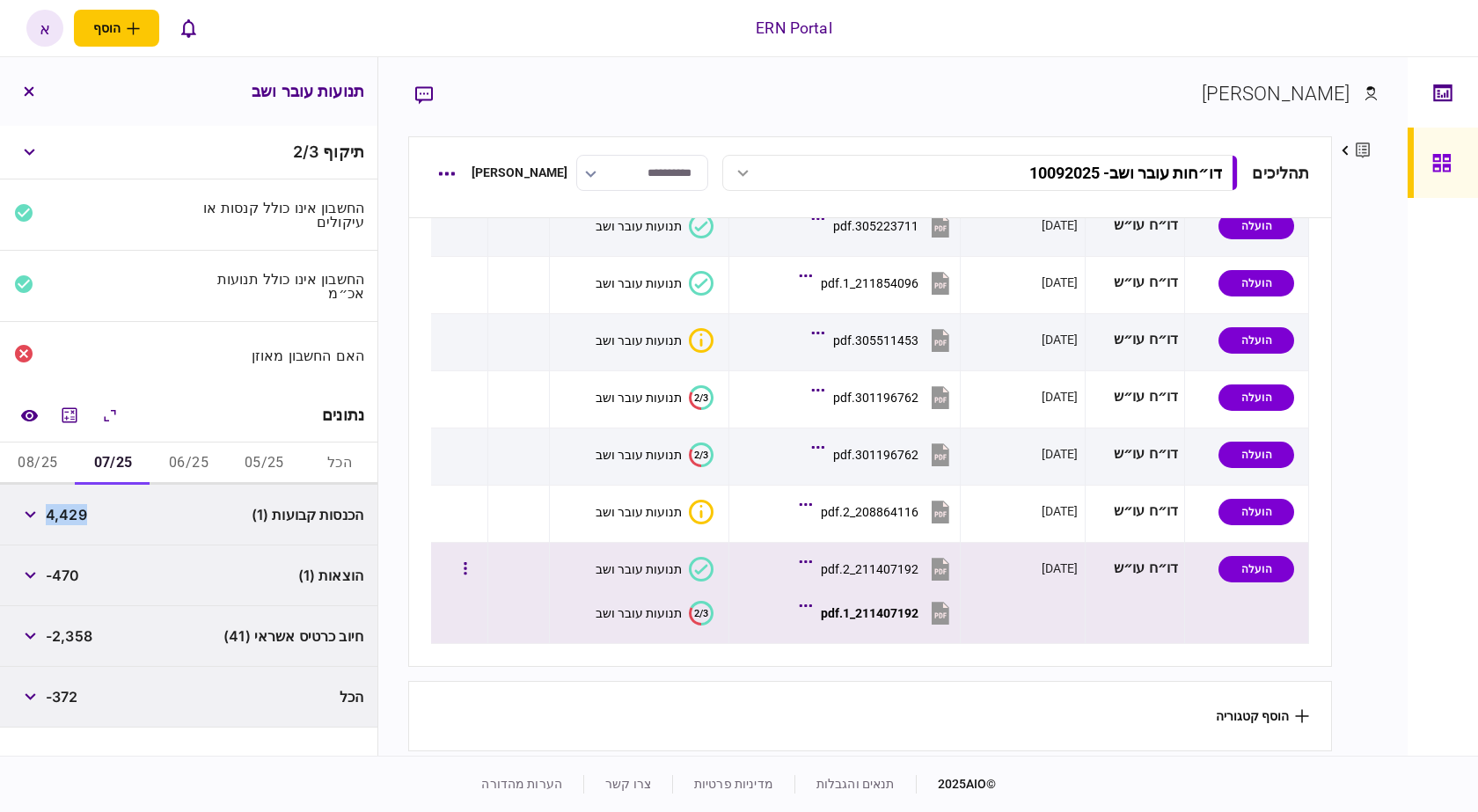
click at [645, 565] on div "תנועות עובר ושב" at bounding box center [639, 569] width 86 height 14
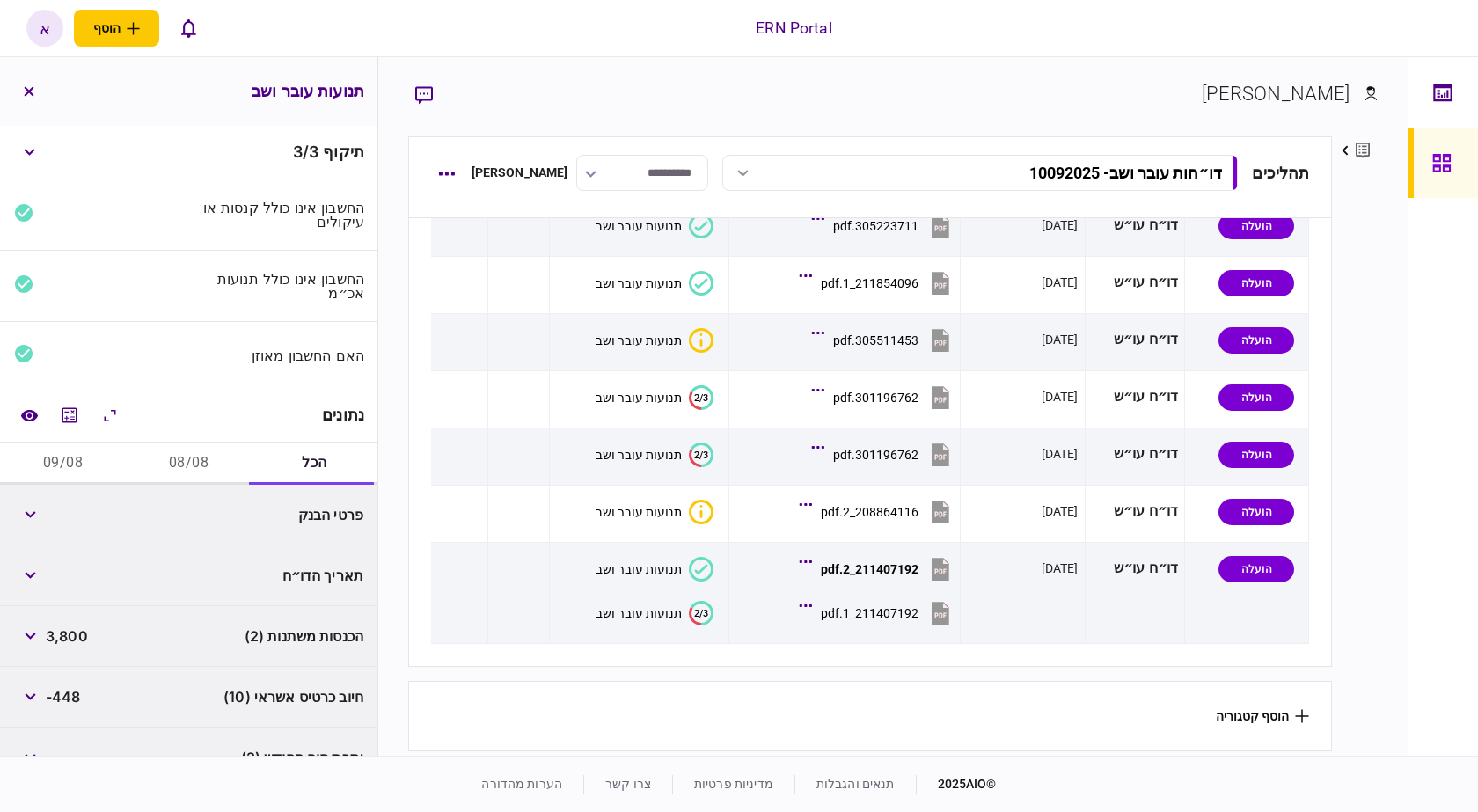
scroll to position [90, 0]
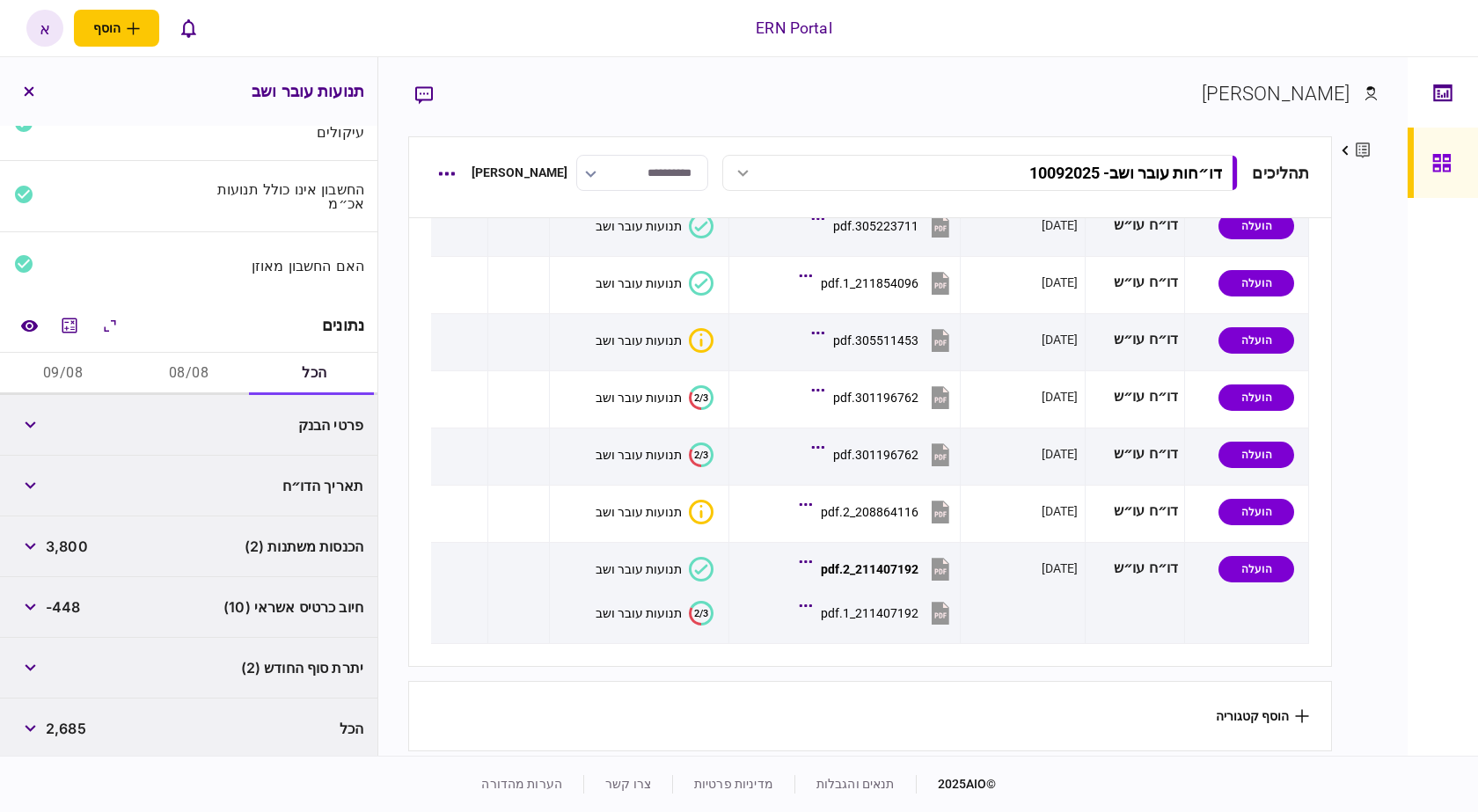
click at [186, 385] on button "08/08" at bounding box center [188, 373] width 125 height 42
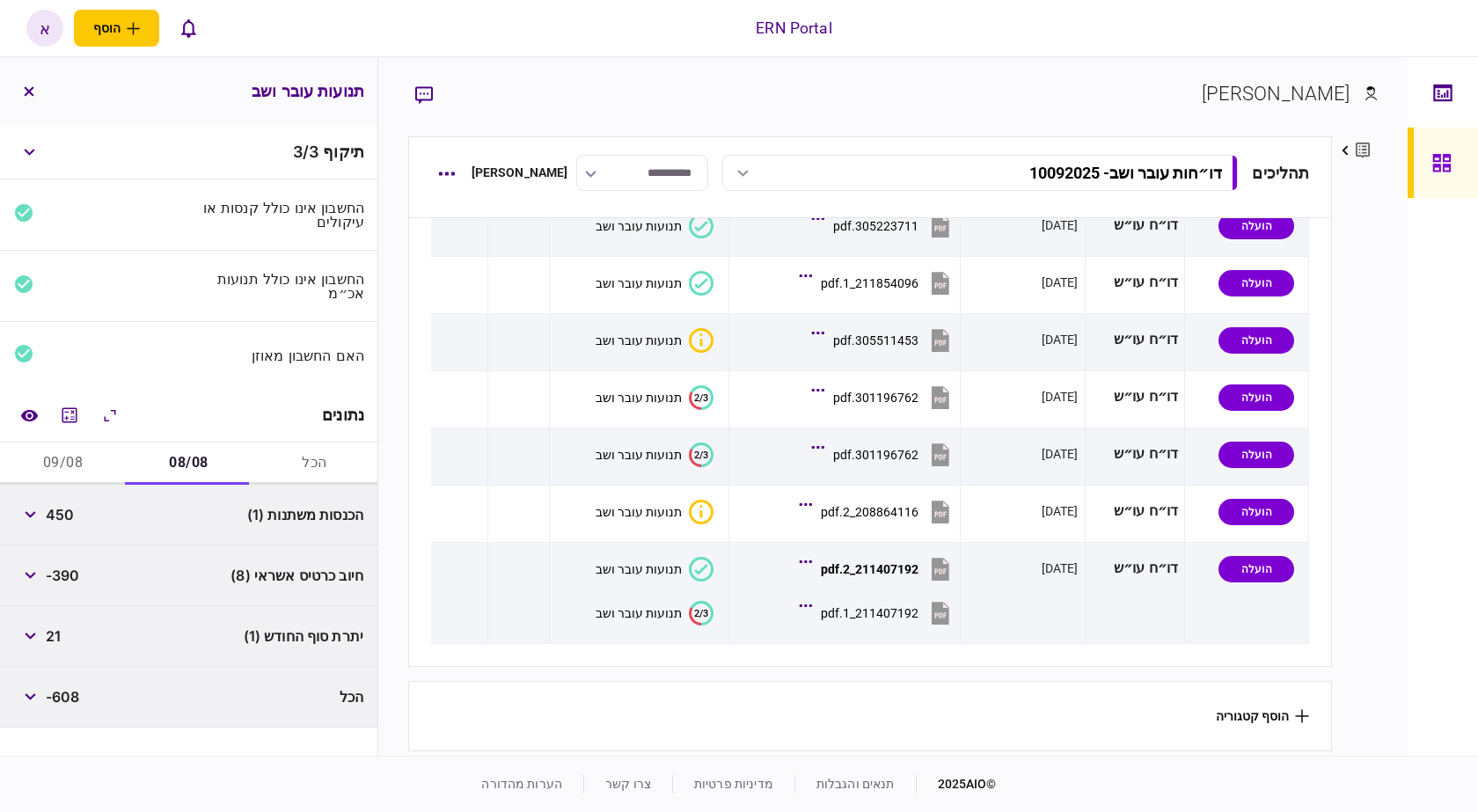
click at [59, 633] on span "21" at bounding box center [53, 635] width 15 height 21
click at [60, 633] on span "21" at bounding box center [53, 635] width 15 height 21
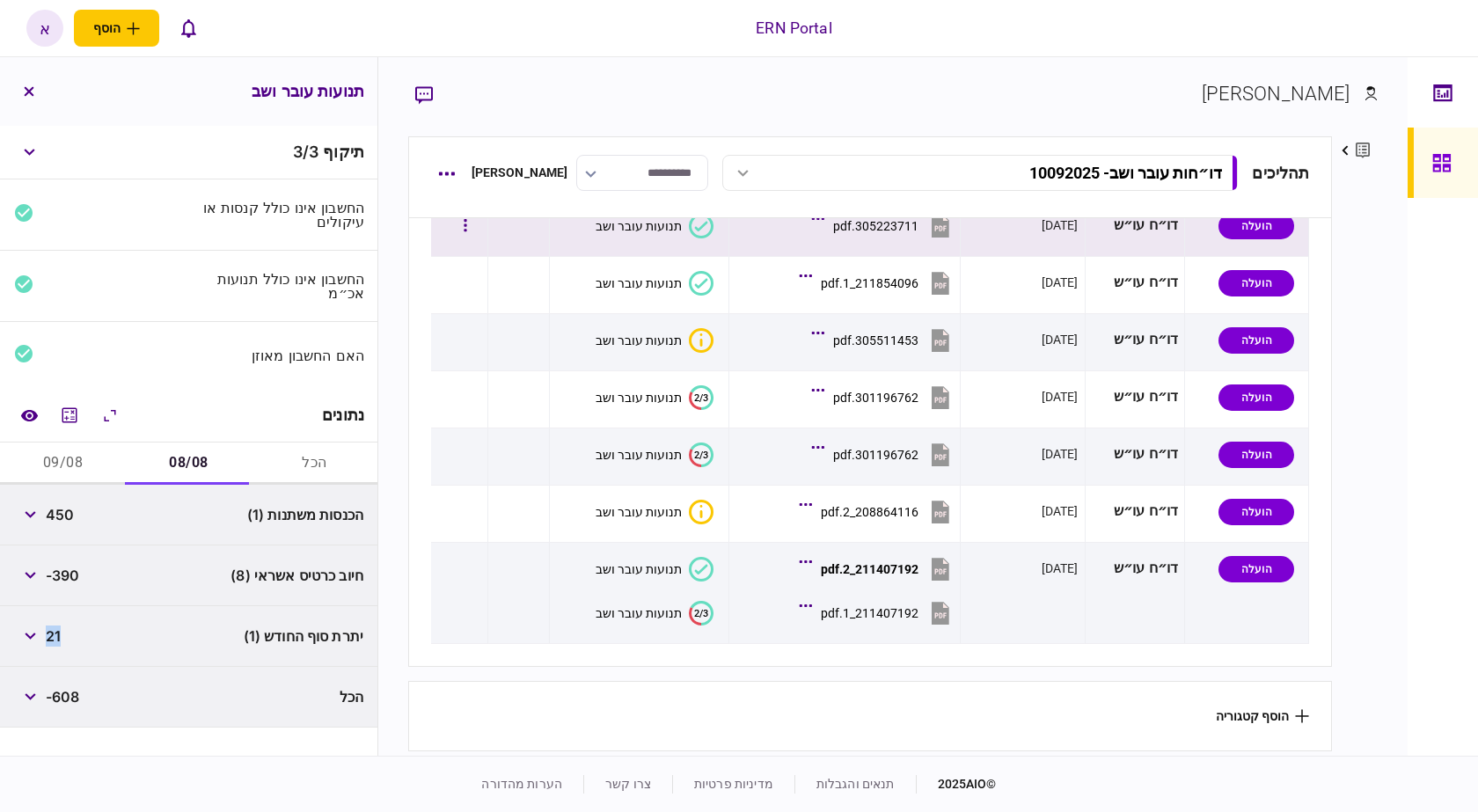
copy span "21"
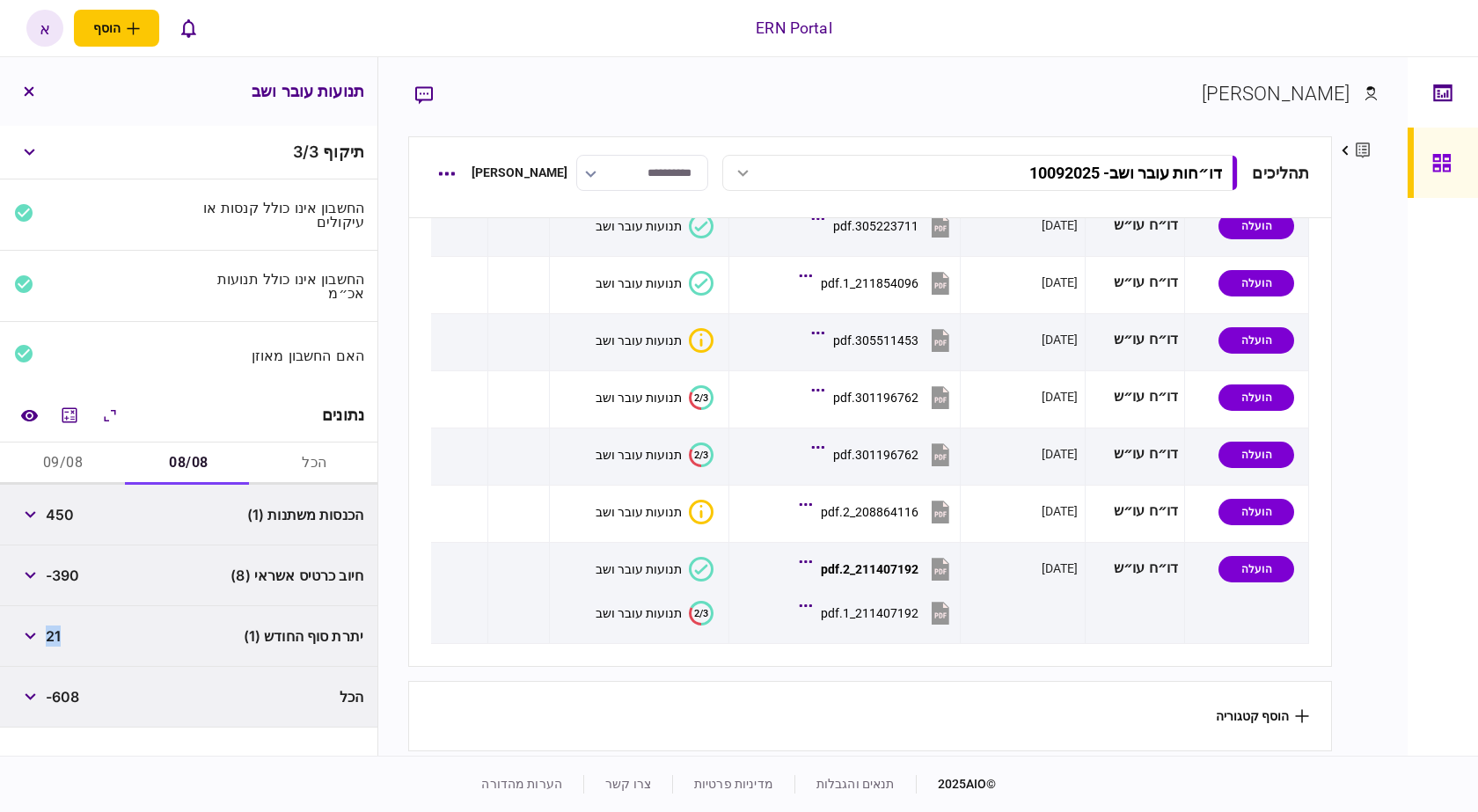
click at [63, 446] on button "09/08" at bounding box center [62, 463] width 125 height 42
click at [66, 508] on span "3,350" at bounding box center [66, 514] width 41 height 21
copy span "3,350"
click at [59, 633] on span "3,314" at bounding box center [65, 635] width 39 height 21
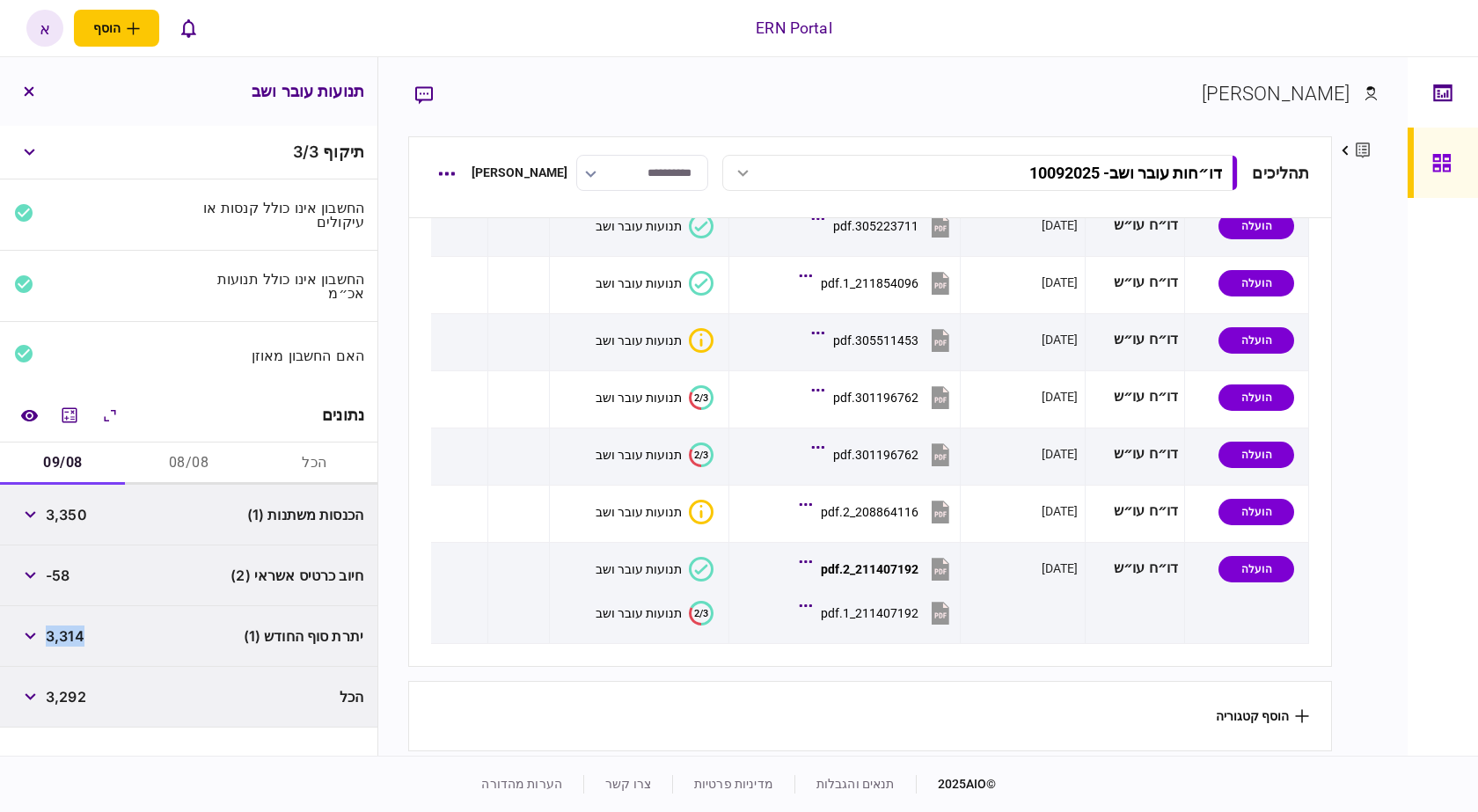
click at [59, 633] on span "3,314" at bounding box center [65, 635] width 39 height 21
copy span "3,314"
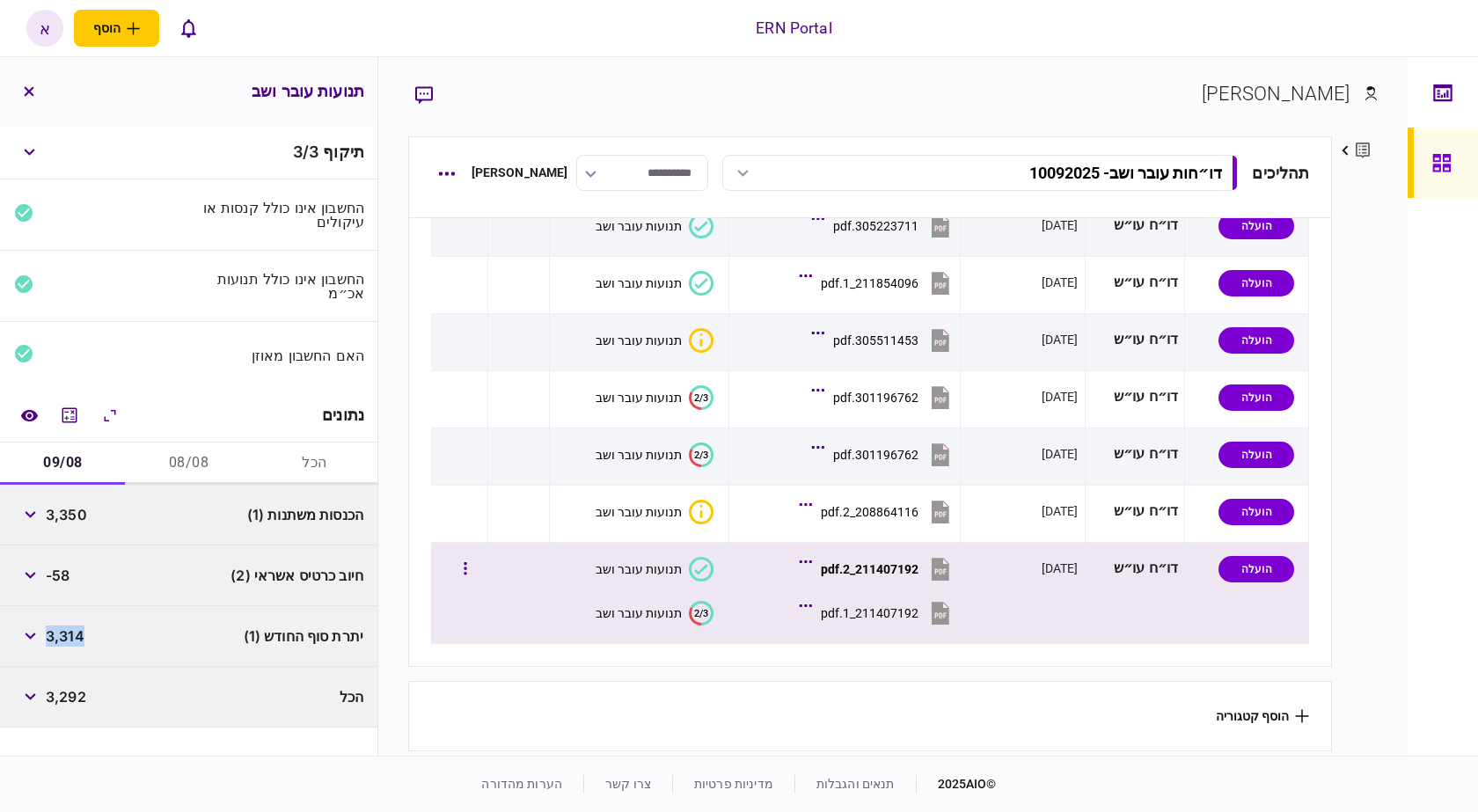
click at [878, 562] on div "211407192_2.pdf" at bounding box center [869, 569] width 98 height 14
